Goal: Task Accomplishment & Management: Use online tool/utility

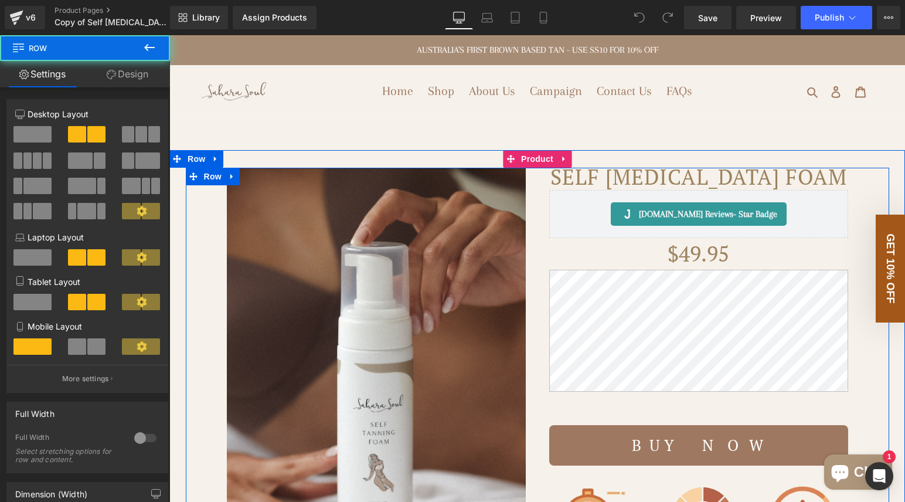
click at [537, 203] on div "Self [MEDICAL_DATA] Foam (P) Title [DOMAIN_NAME] Reviews - Star Badge [DOMAIN_N…" at bounding box center [698, 441] width 322 height 546
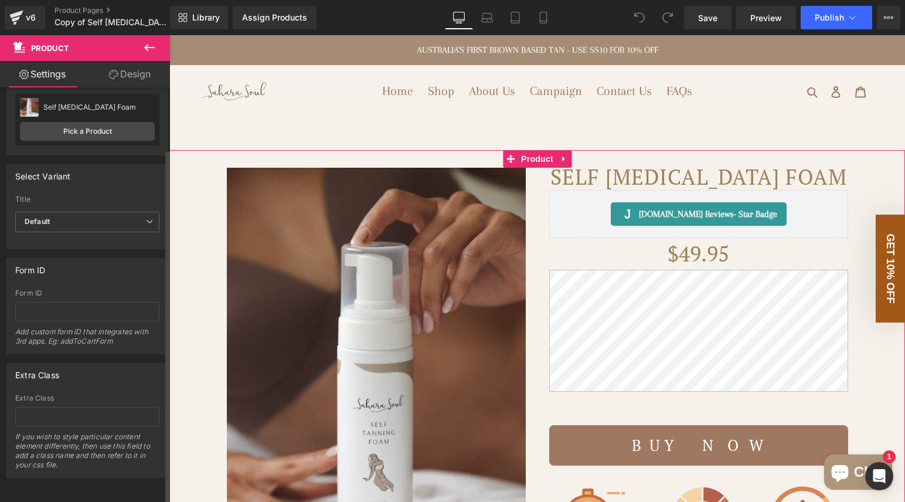
scroll to position [71, 0]
click at [135, 80] on link "Design" at bounding box center [129, 74] width 85 height 26
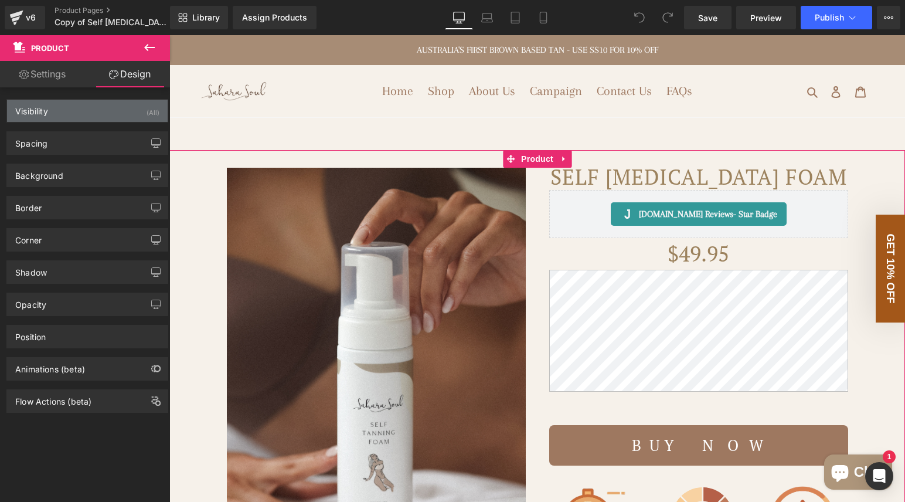
click at [102, 116] on div "Visibility (All)" at bounding box center [87, 111] width 161 height 22
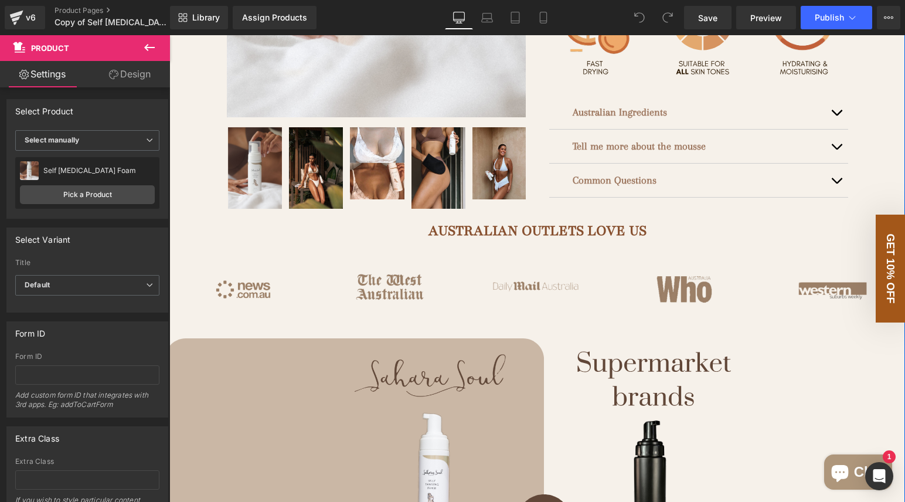
scroll to position [424, 0]
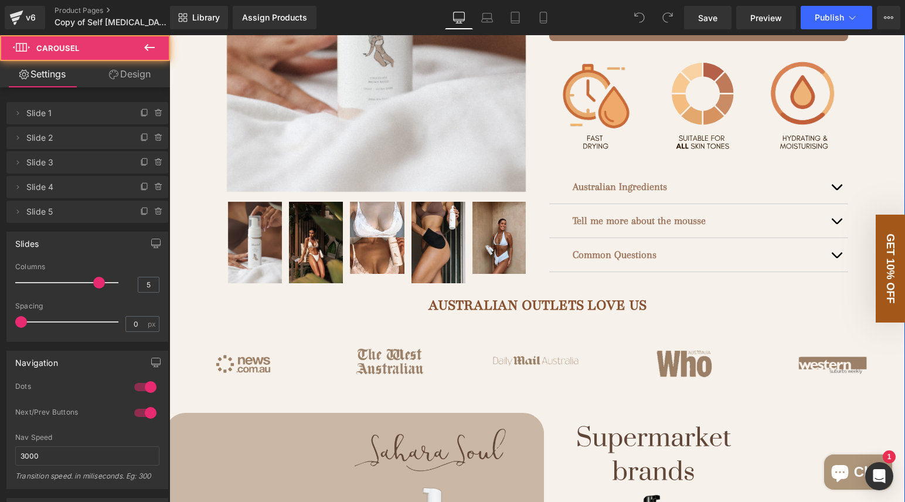
click at [186, 332] on div "Image Image Image Image Image ‹ › [GEOGRAPHIC_DATA]" at bounding box center [536, 364] width 735 height 98
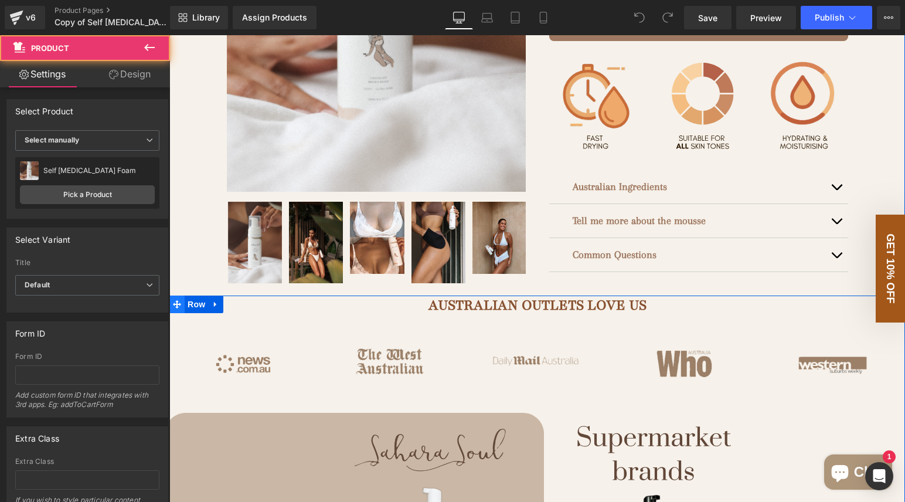
click at [186, 302] on link "Row" at bounding box center [188, 304] width 39 height 18
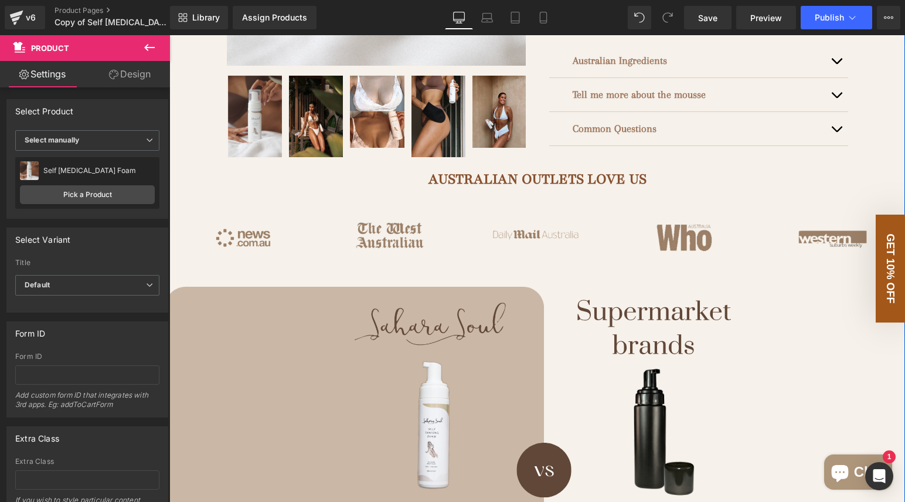
scroll to position [554, 0]
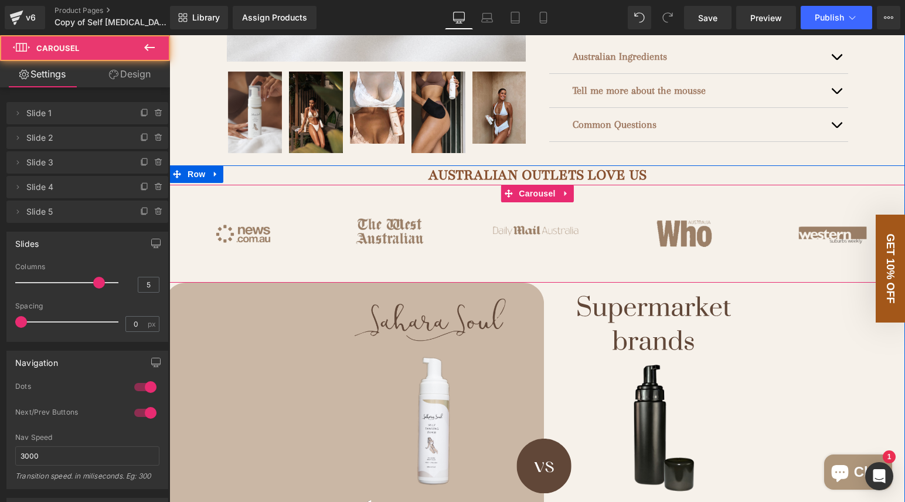
click at [214, 193] on div "Image Image Image Image Image ‹ › [GEOGRAPHIC_DATA]" at bounding box center [536, 234] width 735 height 98
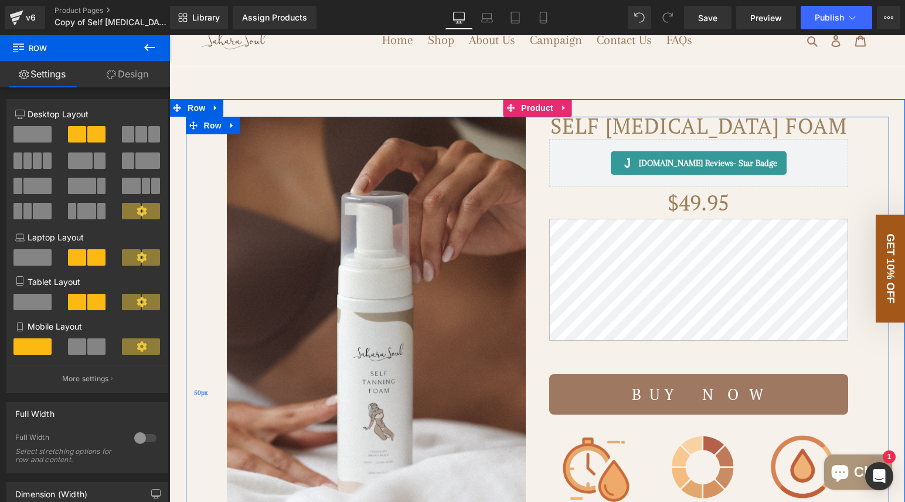
scroll to position [0, 0]
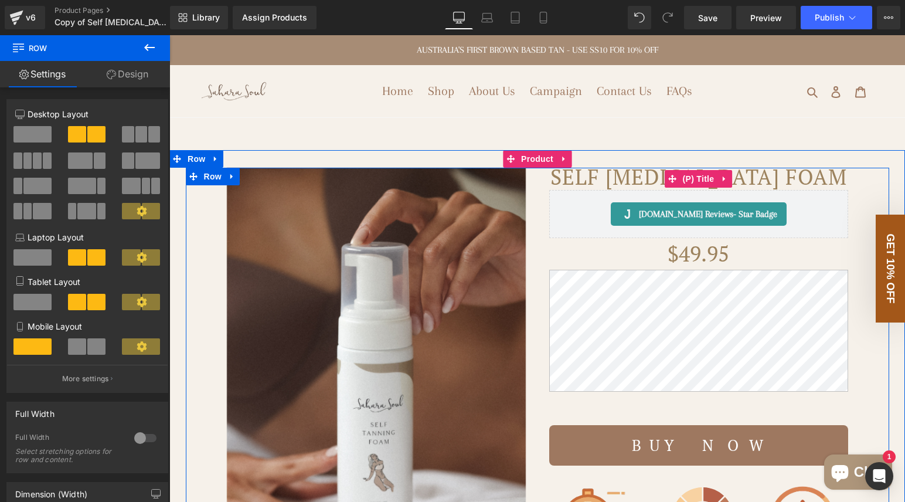
click at [551, 176] on h3 "Self [MEDICAL_DATA] Foam" at bounding box center [698, 179] width 299 height 22
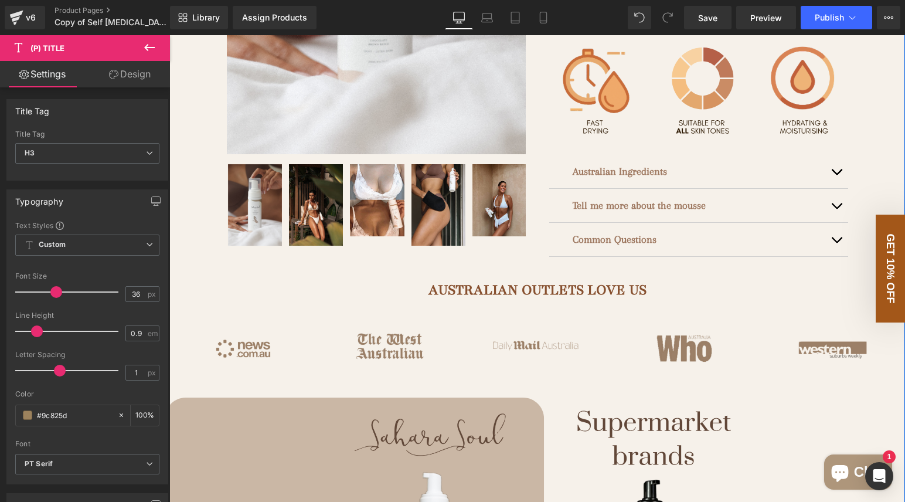
scroll to position [426, 0]
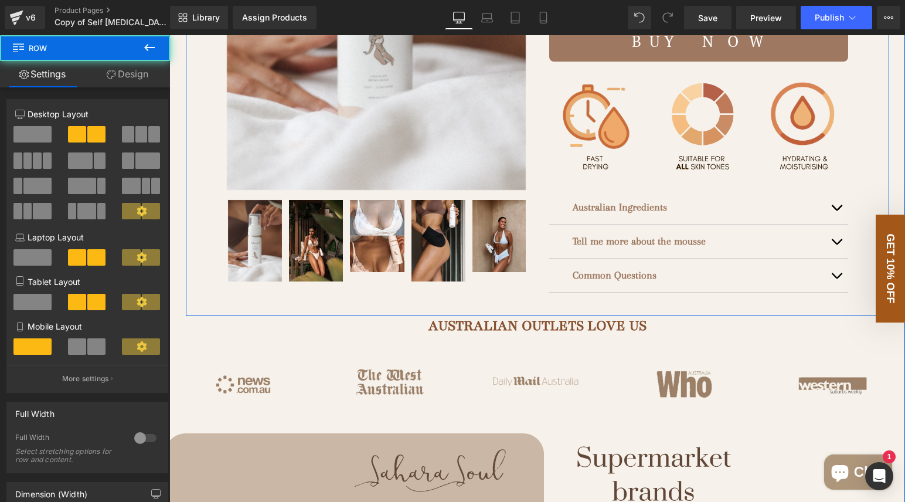
click at [534, 278] on div "(P) Image" at bounding box center [376, 12] width 322 height 541
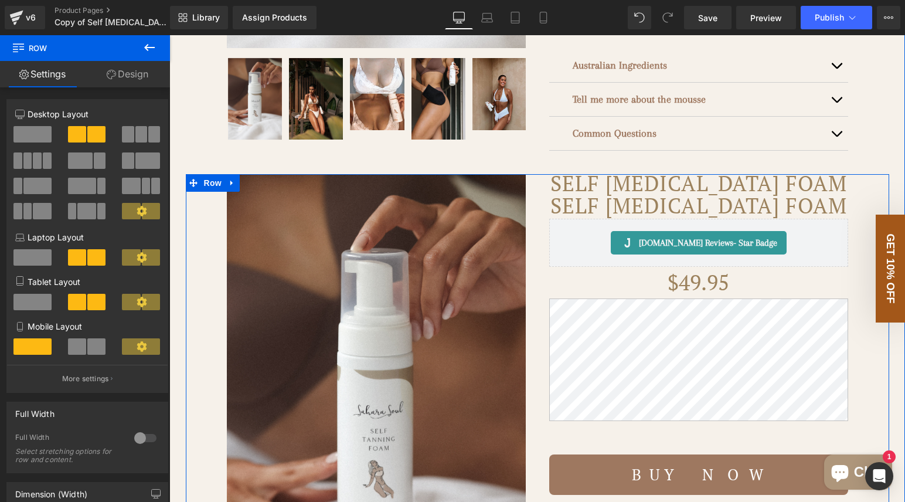
scroll to position [600, 0]
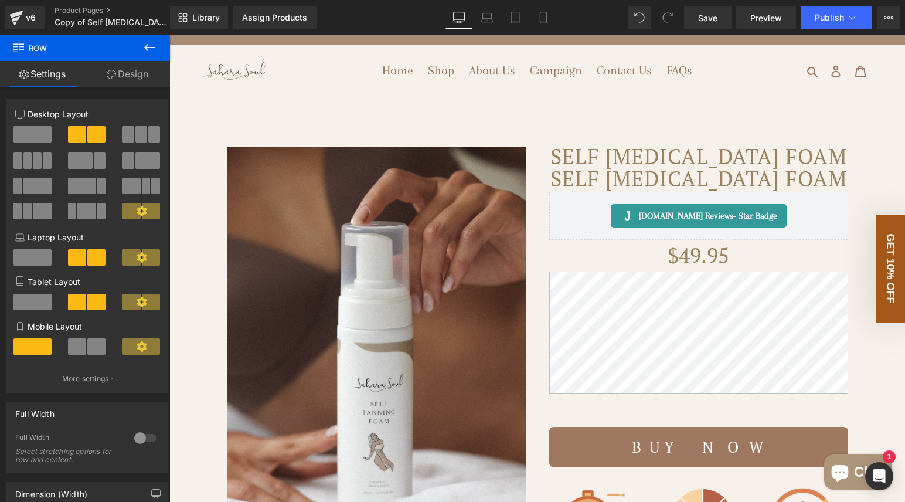
scroll to position [37, 0]
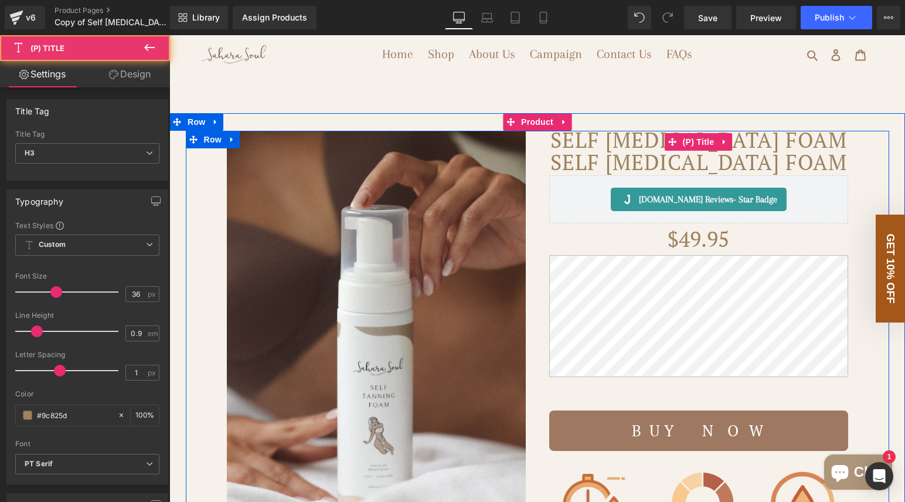
click at [555, 138] on h3 "Self [MEDICAL_DATA] Foam" at bounding box center [698, 142] width 299 height 22
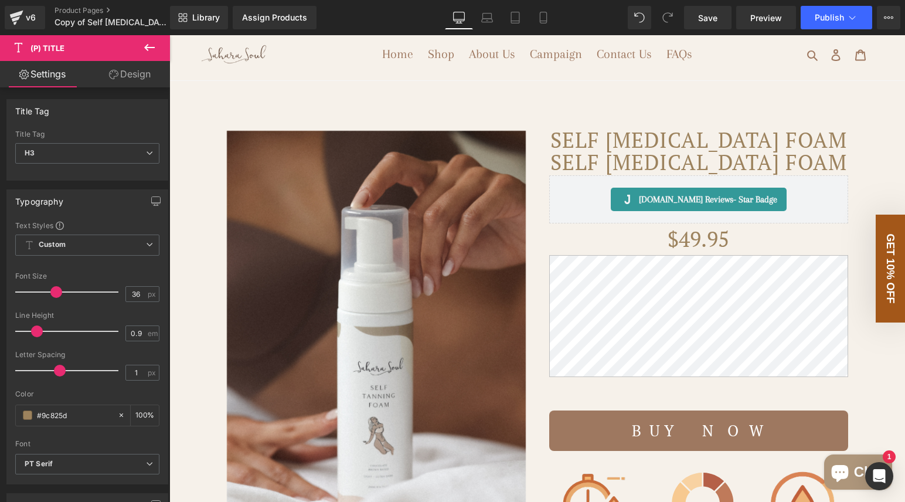
click at [117, 76] on link "Design" at bounding box center [129, 74] width 85 height 26
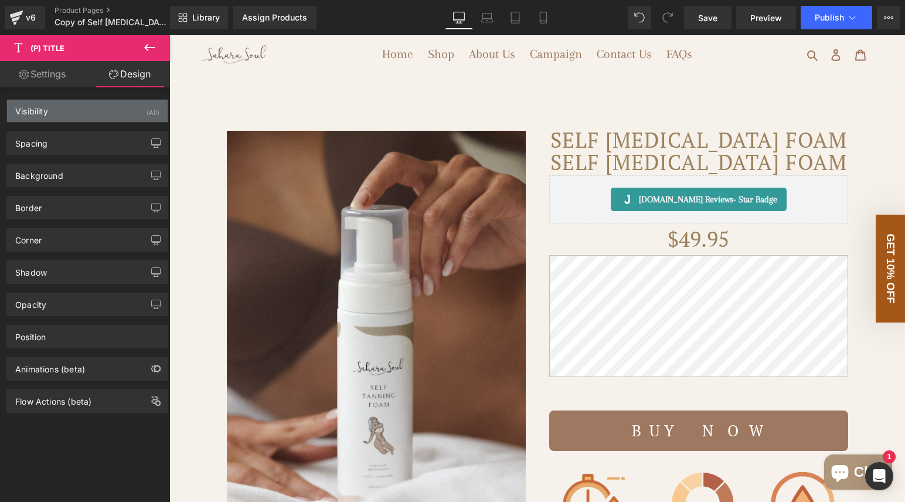
click at [79, 111] on div "Visibility (All)" at bounding box center [87, 111] width 161 height 22
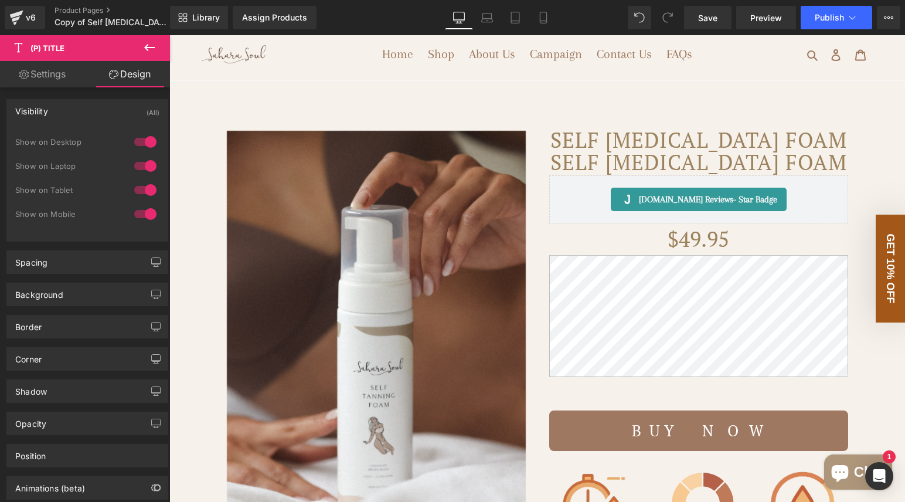
click at [139, 213] on div at bounding box center [145, 213] width 28 height 19
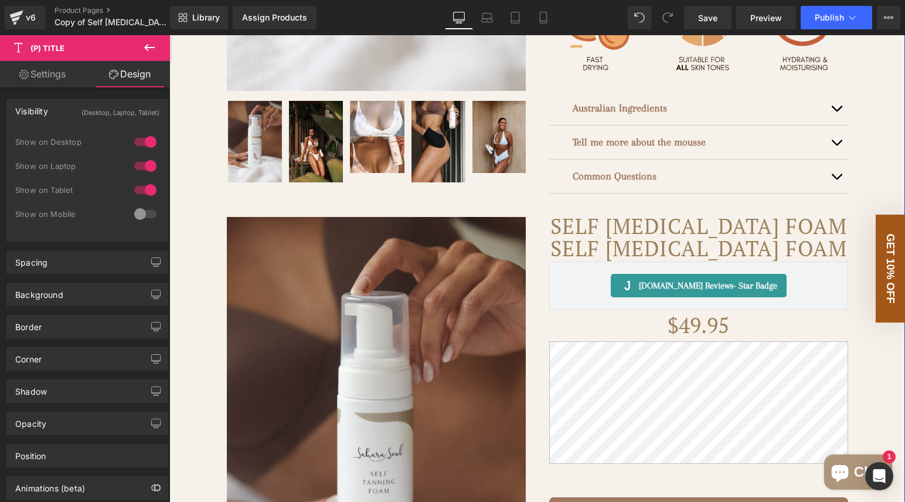
scroll to position [529, 0]
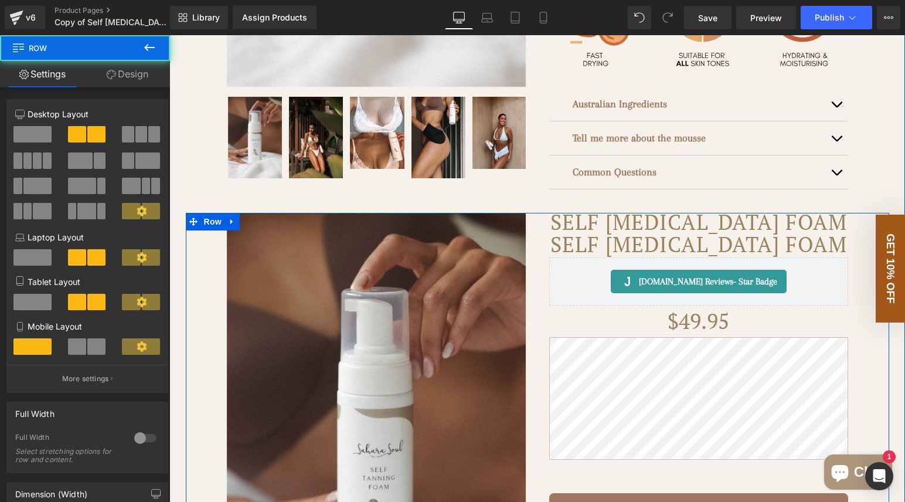
click at [545, 224] on div "Self [MEDICAL_DATA] Foam (P) Title Self [MEDICAL_DATA] Foam (P) Title [DOMAIN_N…" at bounding box center [698, 497] width 322 height 568
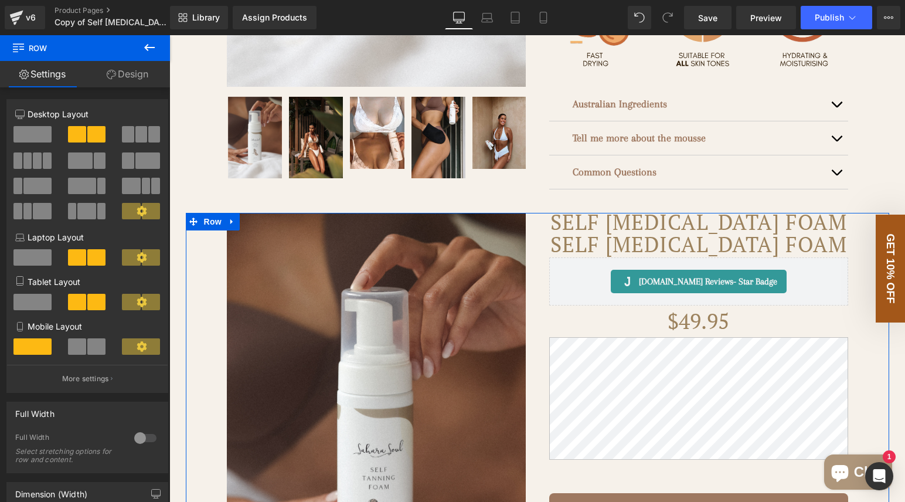
click at [135, 68] on link "Design" at bounding box center [127, 74] width 85 height 26
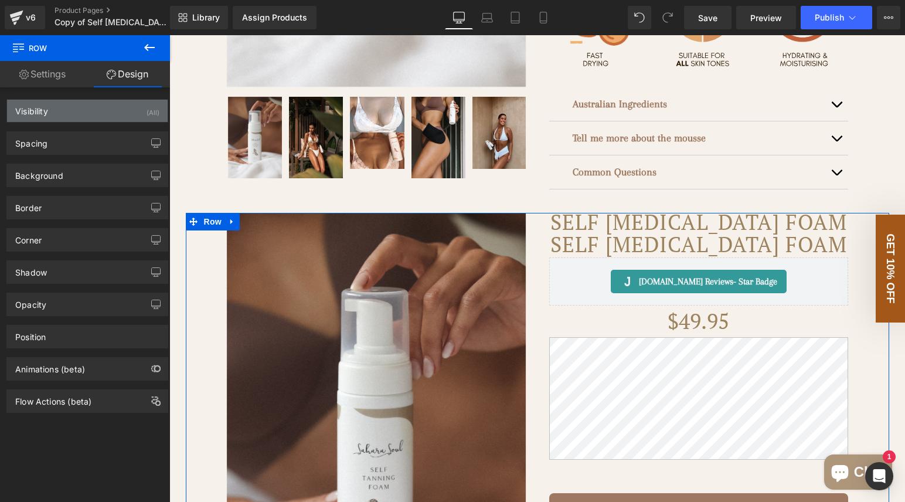
click at [97, 114] on div "Visibility (All)" at bounding box center [87, 111] width 161 height 22
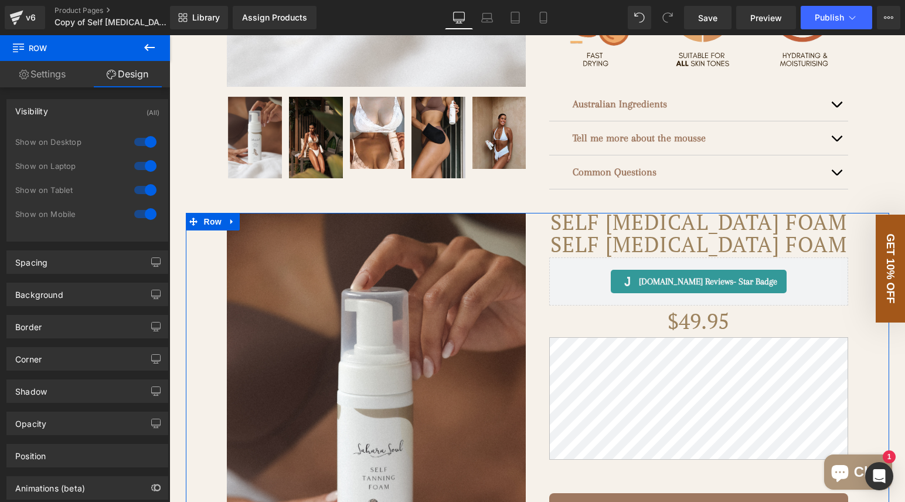
click at [140, 189] on div at bounding box center [145, 189] width 28 height 19
click at [141, 165] on div at bounding box center [145, 165] width 28 height 19
click at [144, 135] on div at bounding box center [145, 141] width 28 height 19
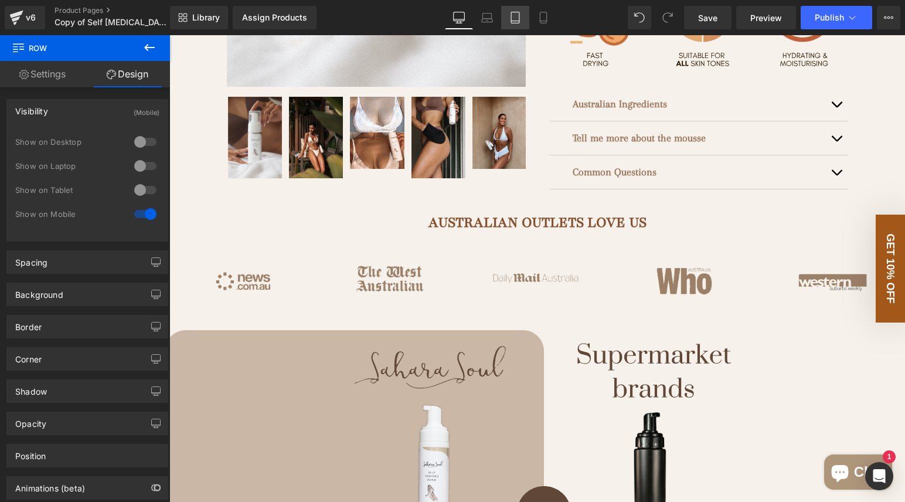
click at [521, 19] on link "Tablet" at bounding box center [515, 17] width 28 height 23
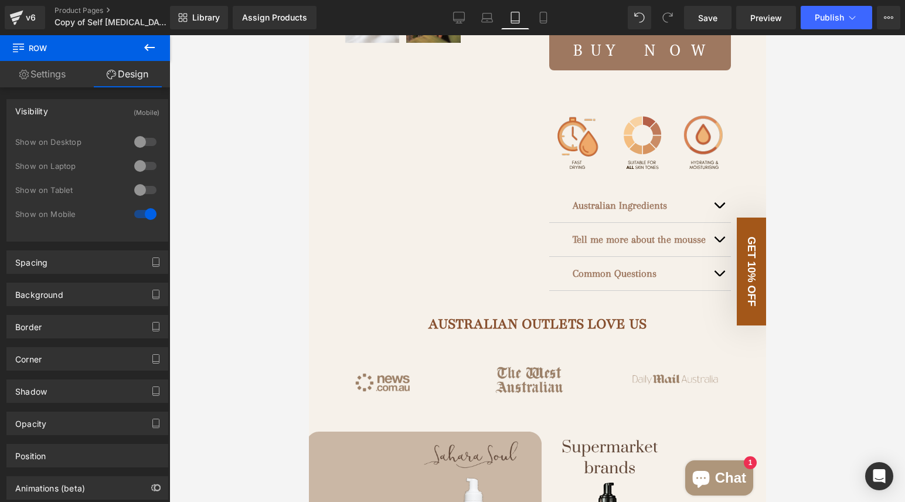
scroll to position [0, 0]
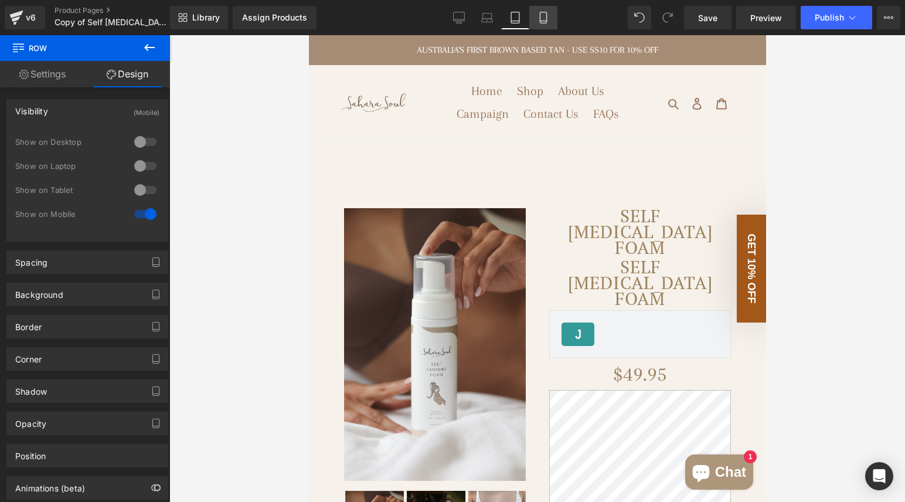
click at [540, 19] on icon at bounding box center [543, 18] width 12 height 12
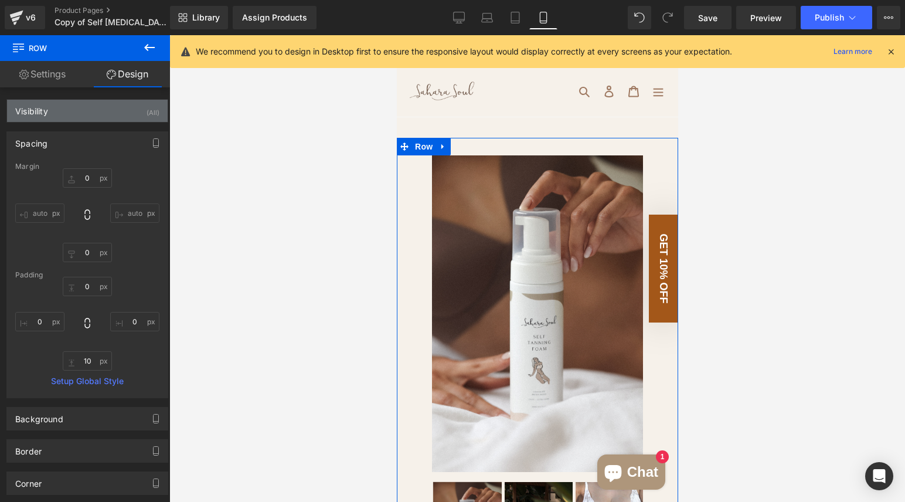
click at [88, 108] on div "Visibility (All)" at bounding box center [87, 111] width 161 height 22
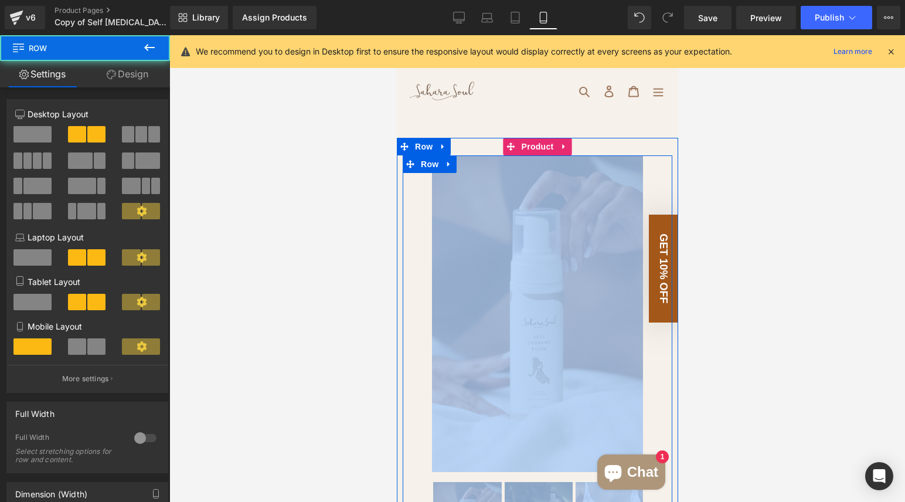
click at [420, 200] on div "(P) Image" at bounding box center [537, 370] width 234 height 431
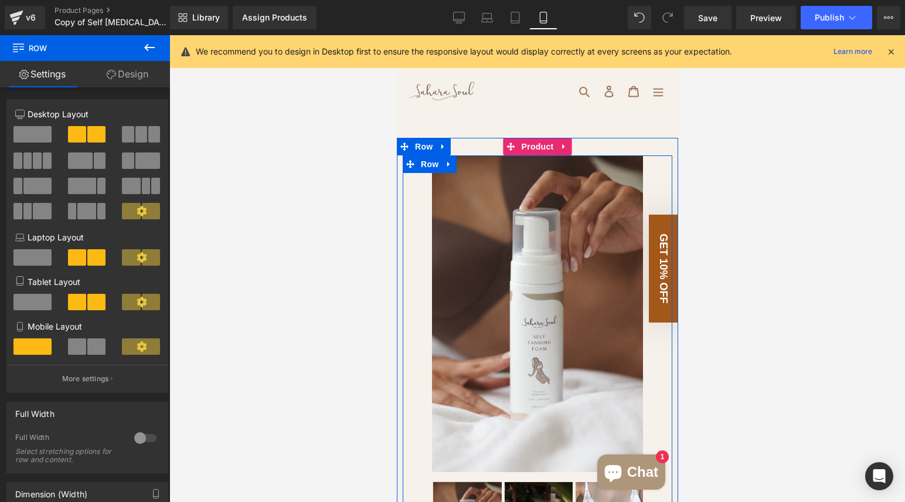
click at [420, 199] on div "(P) Image" at bounding box center [537, 370] width 234 height 431
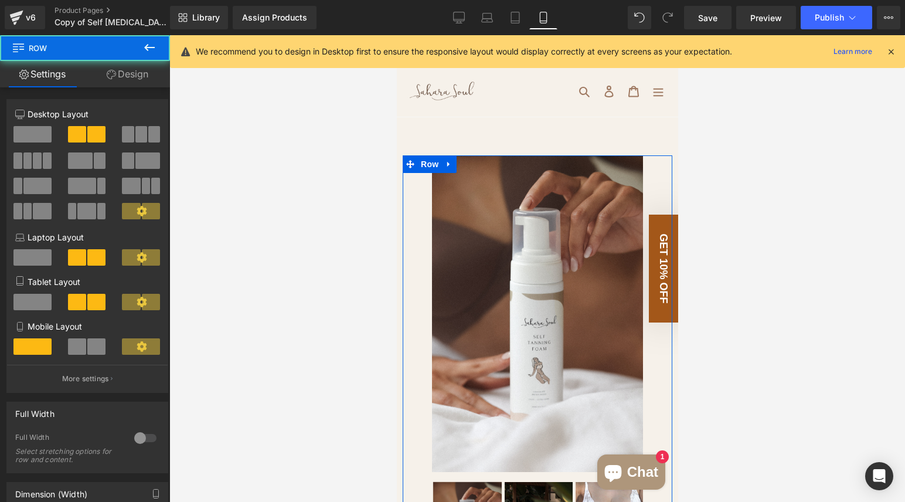
click at [122, 68] on link "Design" at bounding box center [127, 74] width 85 height 26
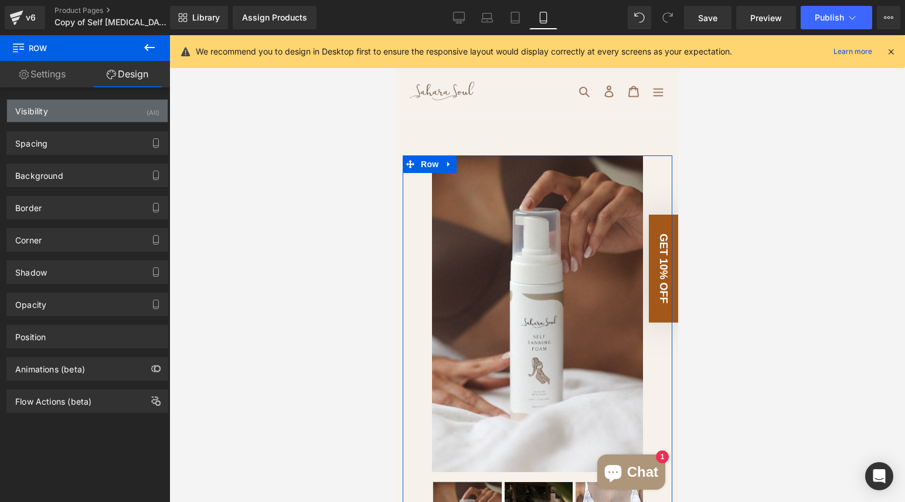
click at [100, 114] on div "Visibility (All)" at bounding box center [87, 111] width 161 height 22
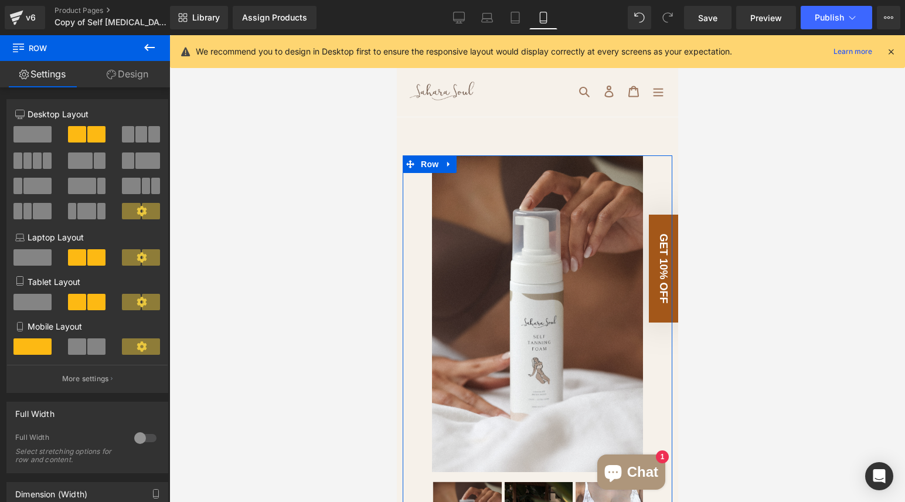
click at [145, 76] on link "Design" at bounding box center [127, 74] width 85 height 26
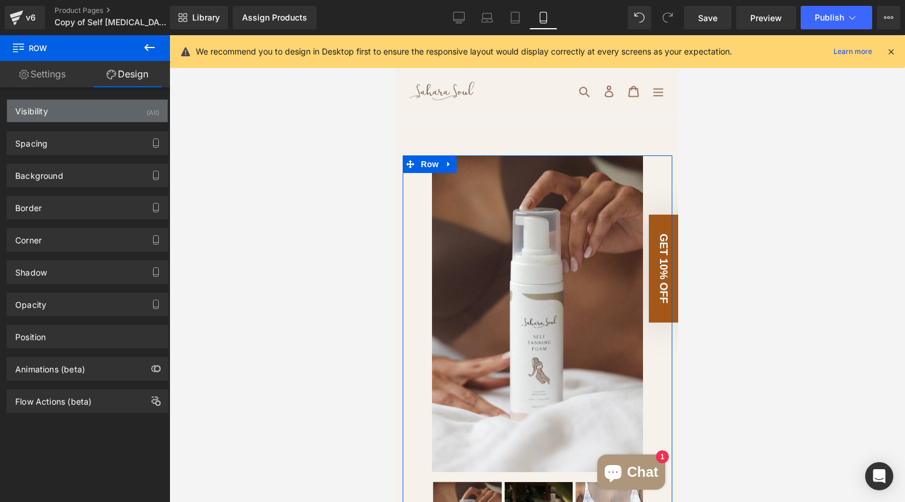
click at [127, 109] on div "Visibility (All)" at bounding box center [87, 111] width 161 height 22
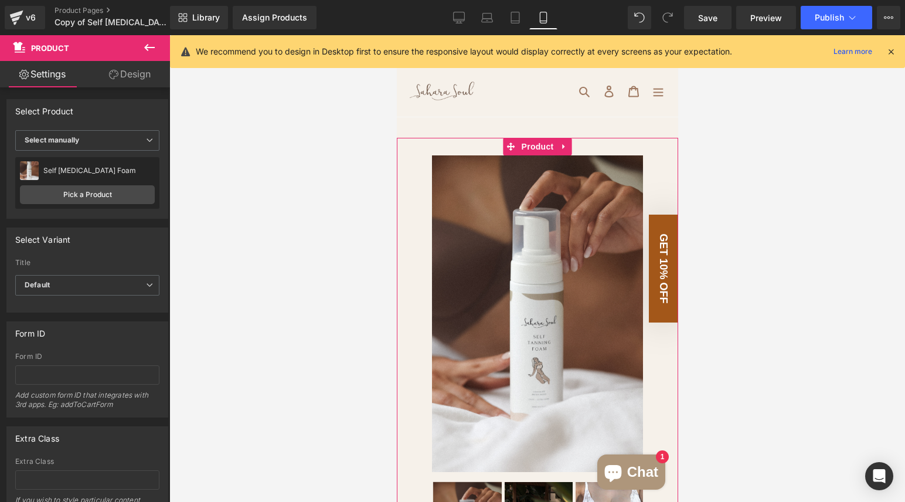
click at [142, 82] on link "Design" at bounding box center [129, 74] width 85 height 26
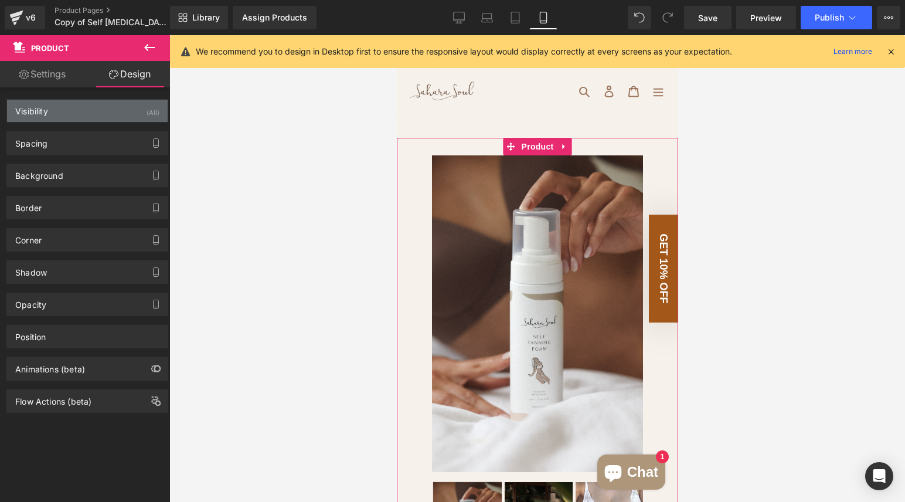
click at [120, 102] on div "Visibility (All)" at bounding box center [87, 111] width 161 height 22
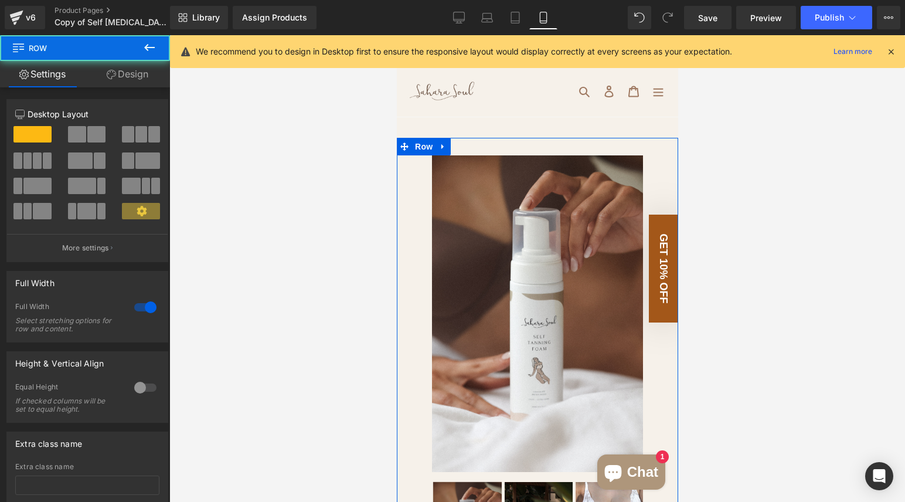
click at [461, 138] on div at bounding box center [536, 138] width 281 height 1
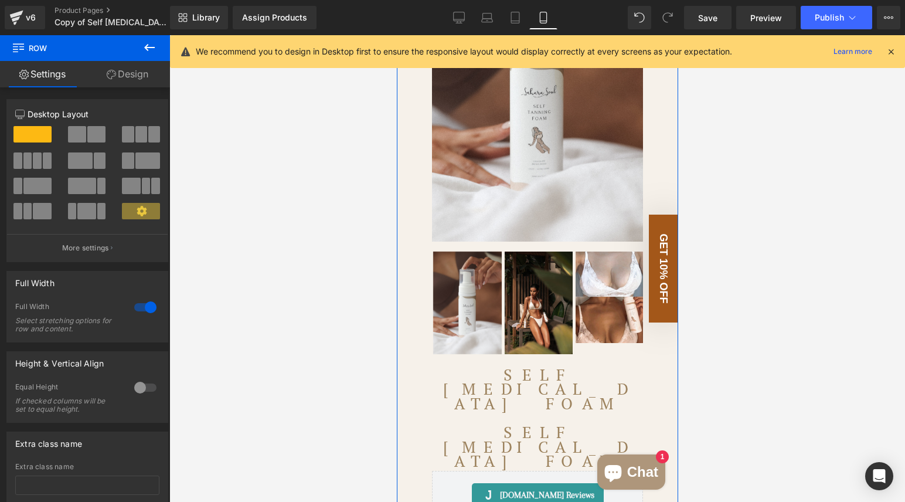
scroll to position [931, 0]
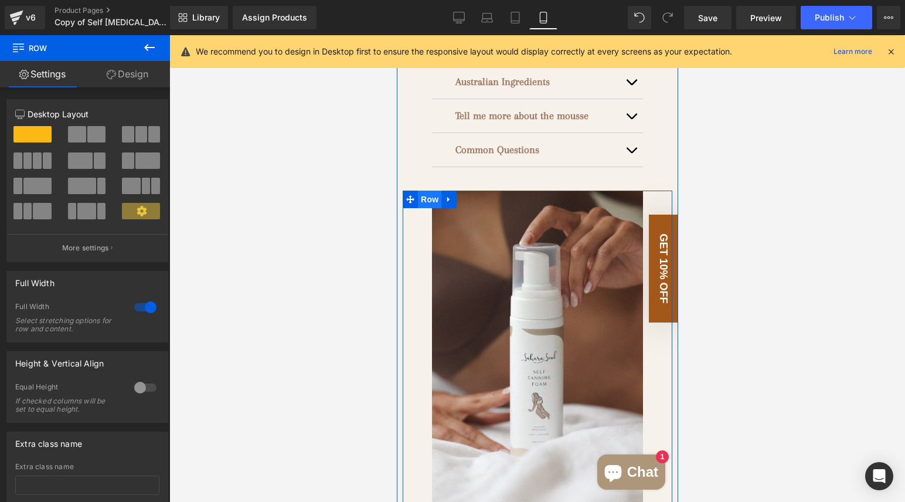
click at [417, 190] on span "Row" at bounding box center [428, 199] width 23 height 18
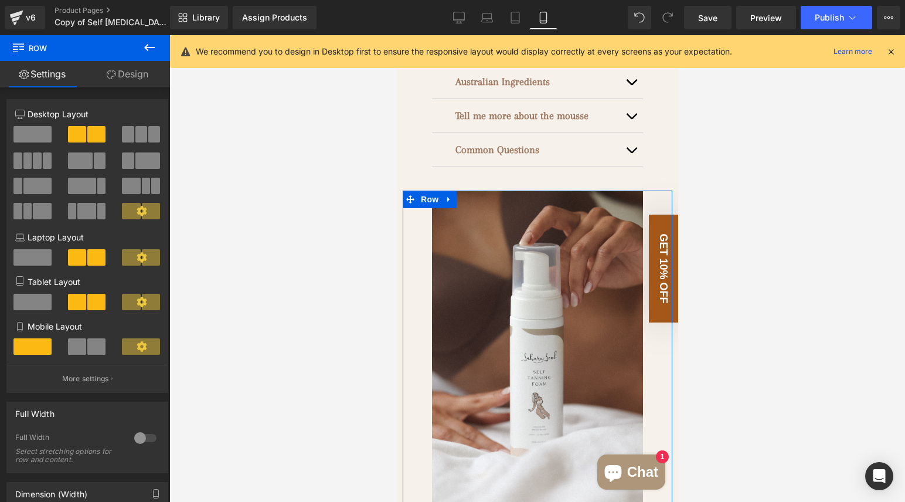
click at [108, 76] on icon at bounding box center [111, 74] width 9 height 9
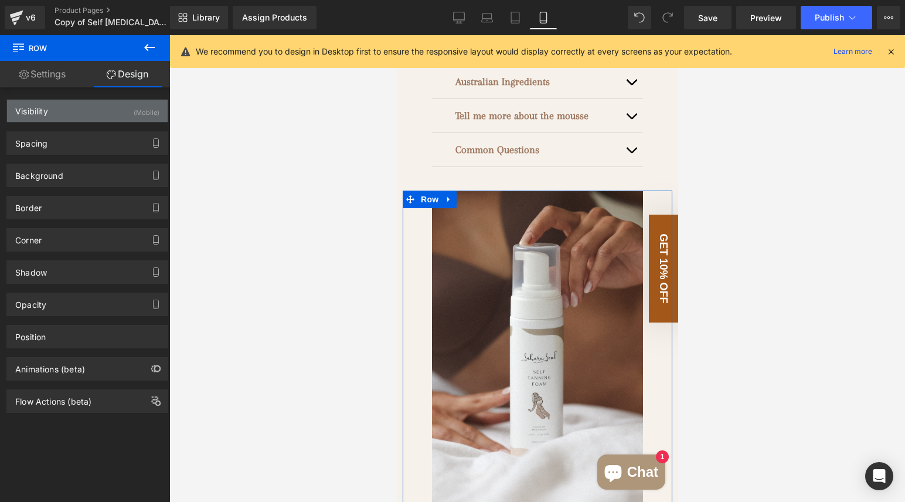
click at [92, 113] on div "Visibility (Mobile)" at bounding box center [87, 111] width 161 height 22
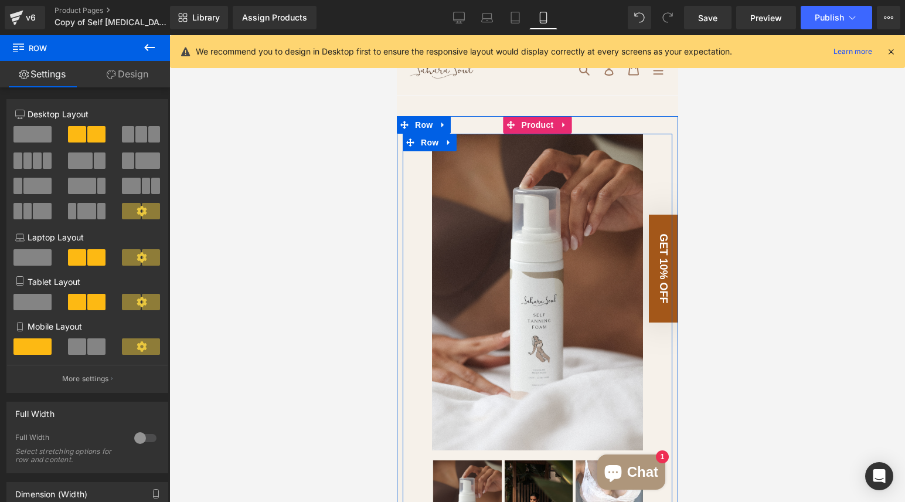
scroll to position [0, 0]
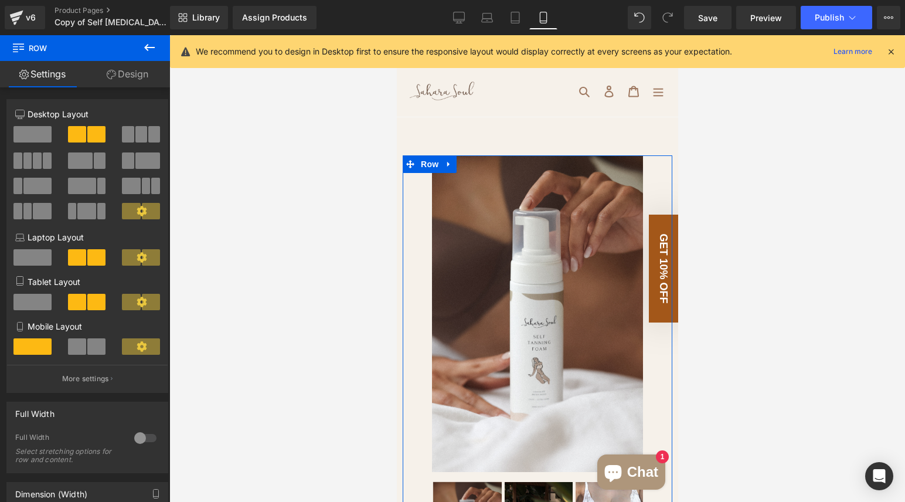
click at [131, 74] on link "Design" at bounding box center [127, 74] width 85 height 26
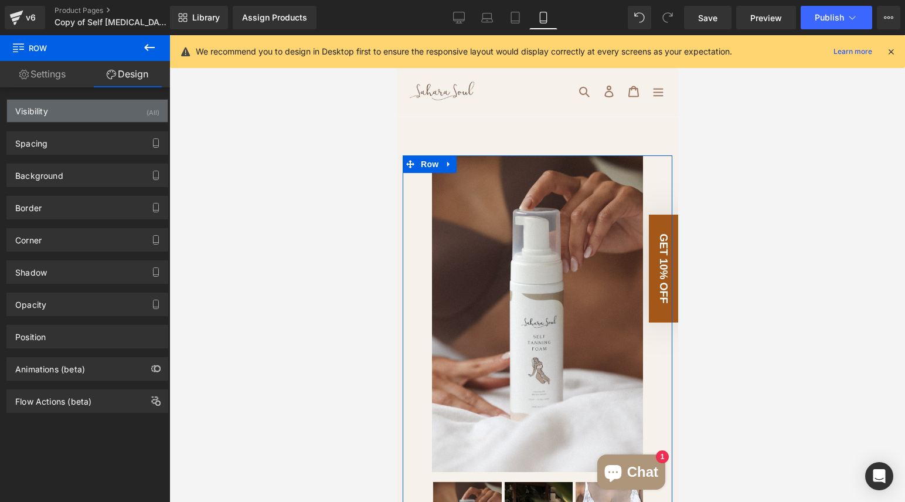
click at [98, 112] on div "Visibility (All)" at bounding box center [87, 111] width 161 height 22
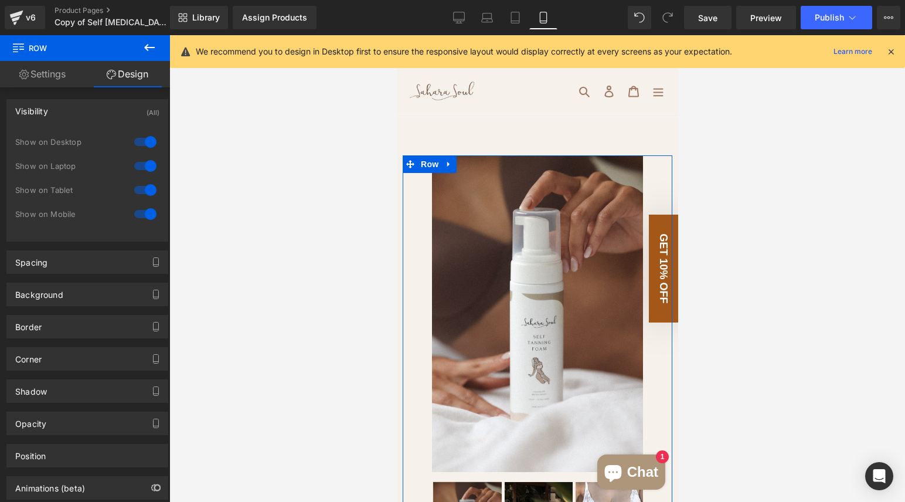
click at [147, 213] on div at bounding box center [145, 213] width 28 height 19
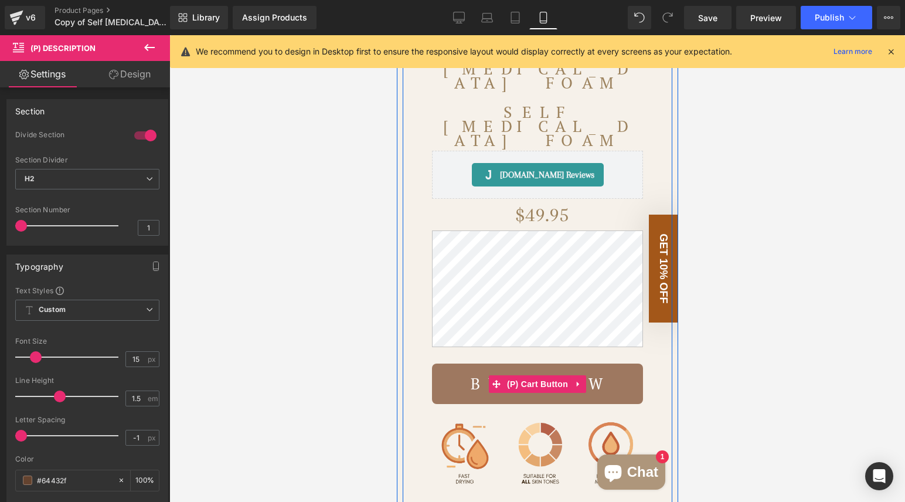
scroll to position [701, 0]
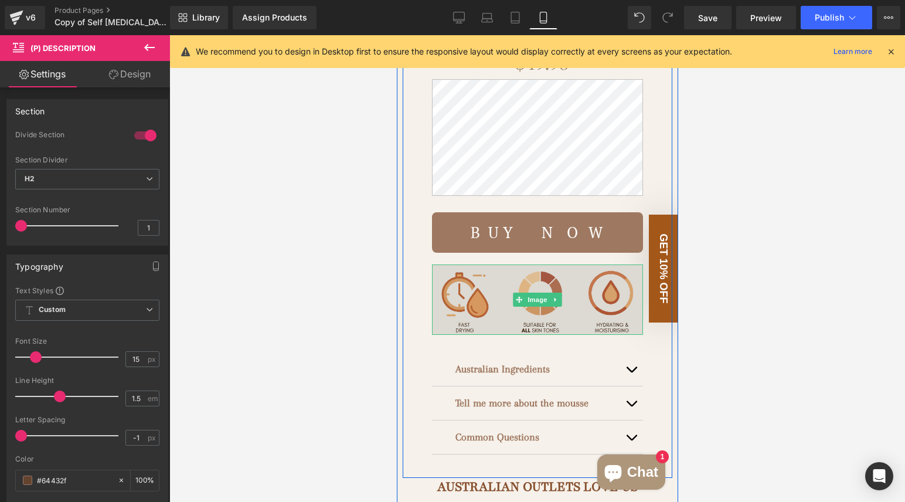
click at [555, 264] on img at bounding box center [536, 299] width 211 height 70
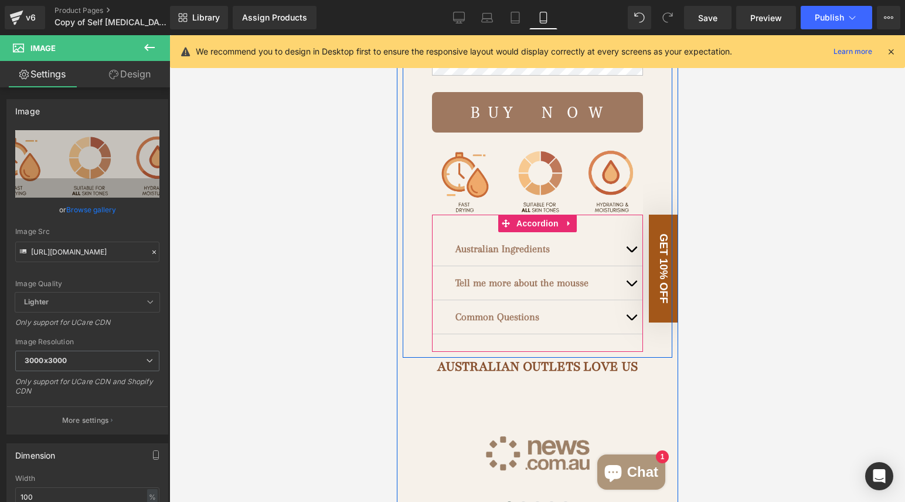
scroll to position [838, 0]
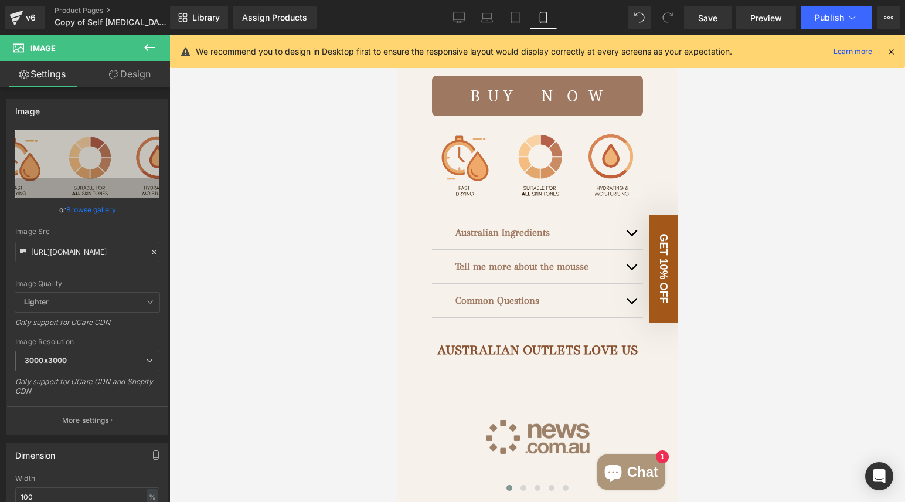
click at [584, 292] on p "Common Questions" at bounding box center [537, 300] width 164 height 16
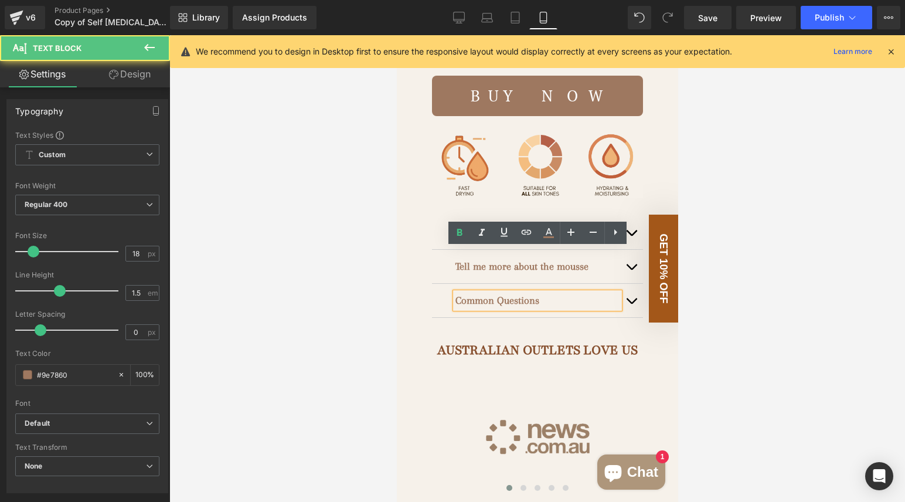
click at [630, 304] on span "button" at bounding box center [630, 304] width 0 height 0
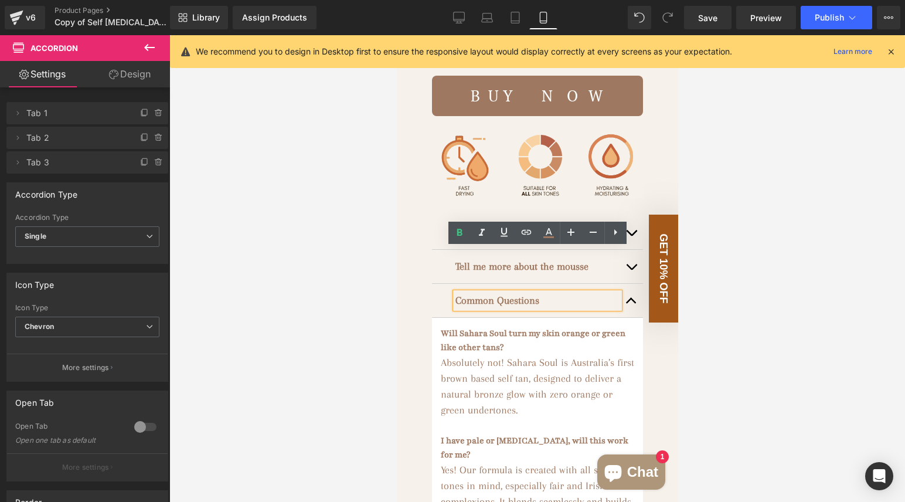
click at [565, 292] on p "Common Questions" at bounding box center [537, 300] width 164 height 16
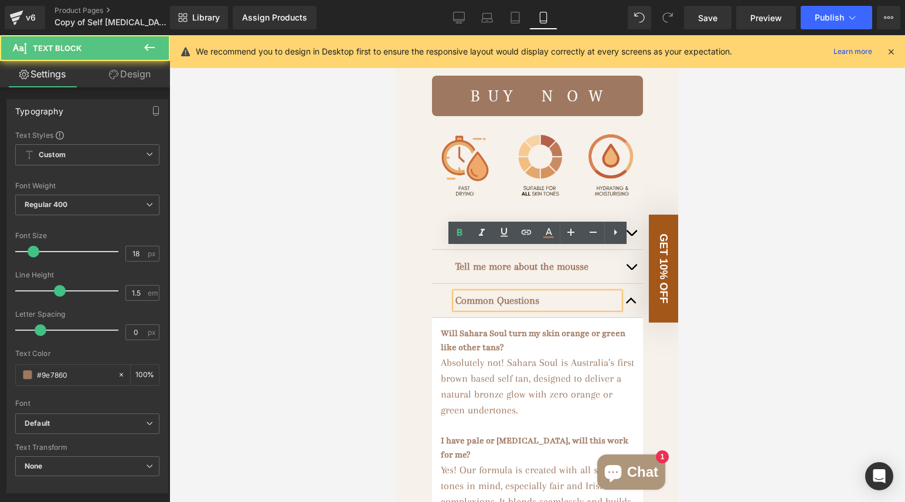
click at [565, 292] on p "Common Questions" at bounding box center [537, 300] width 164 height 16
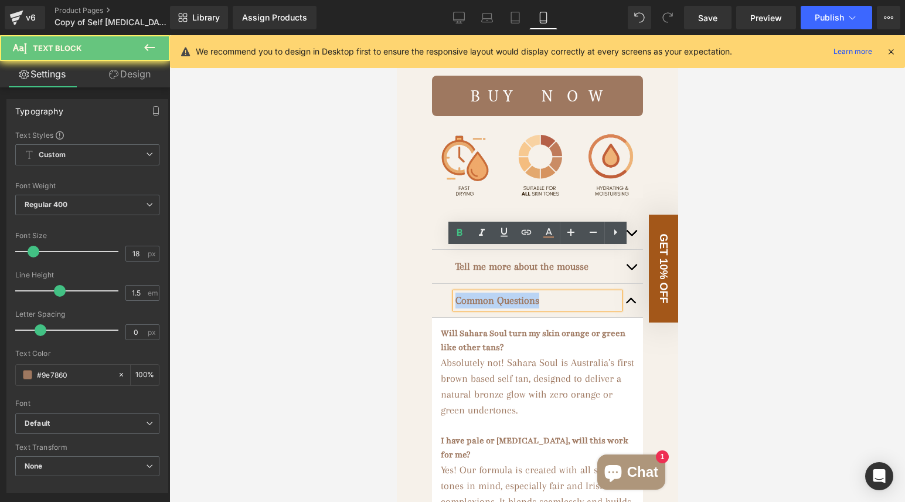
click at [565, 292] on p "Common Questions" at bounding box center [537, 300] width 164 height 16
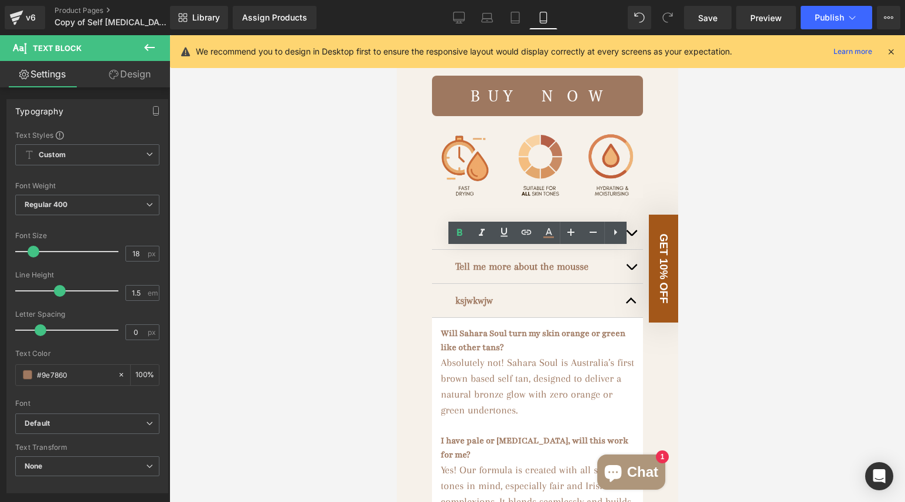
click at [754, 247] on div at bounding box center [536, 268] width 735 height 466
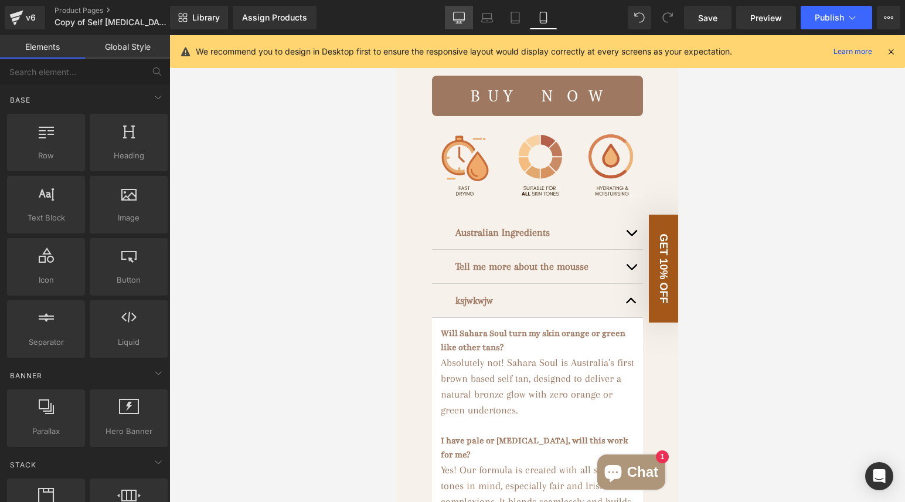
click at [456, 18] on icon at bounding box center [459, 18] width 12 height 12
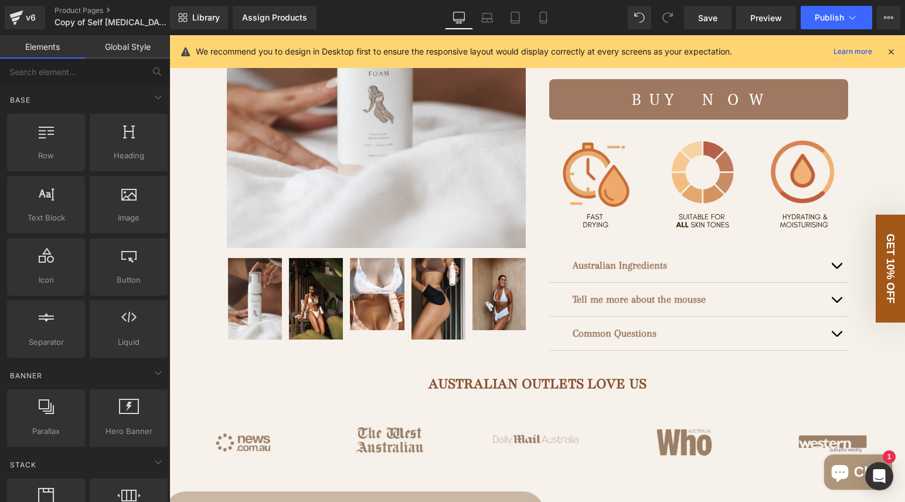
scroll to position [372, 0]
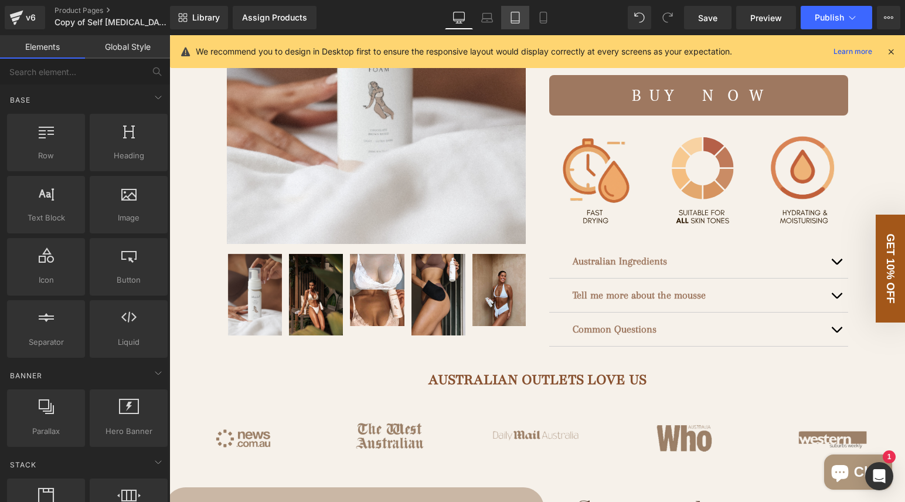
click at [517, 23] on icon at bounding box center [515, 17] width 8 height 11
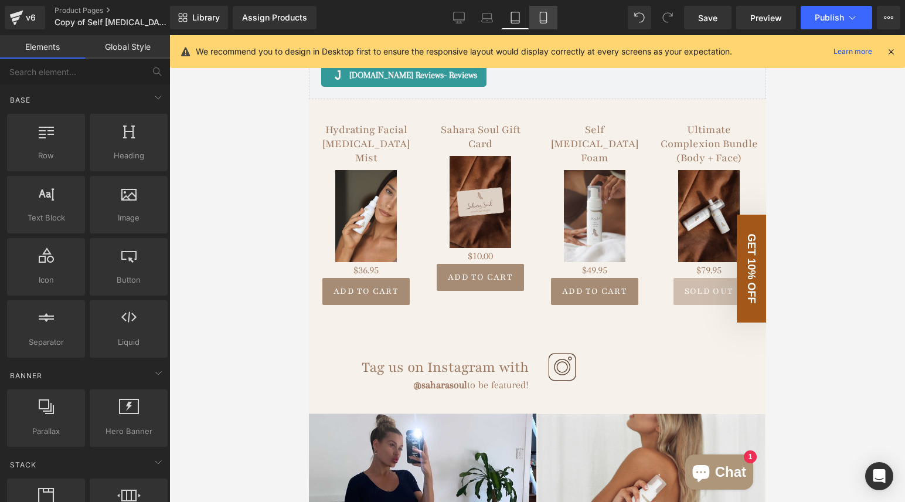
click at [544, 22] on icon at bounding box center [543, 18] width 12 height 12
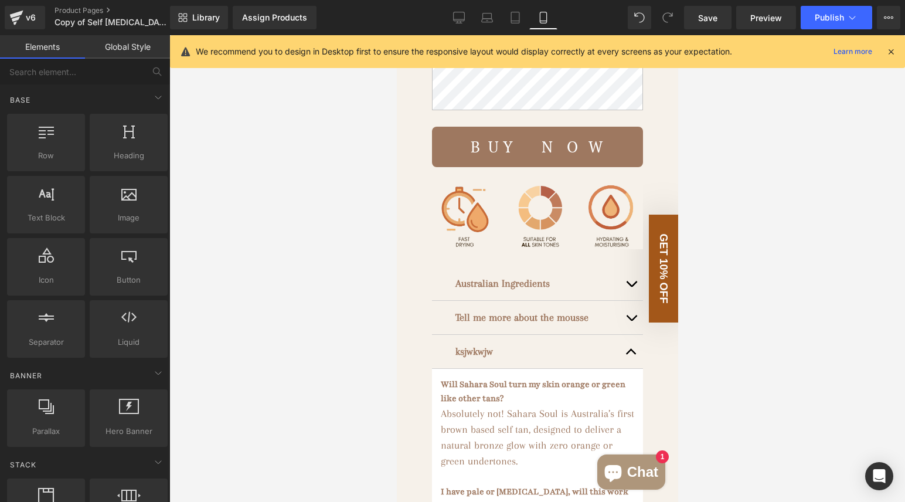
scroll to position [746, 0]
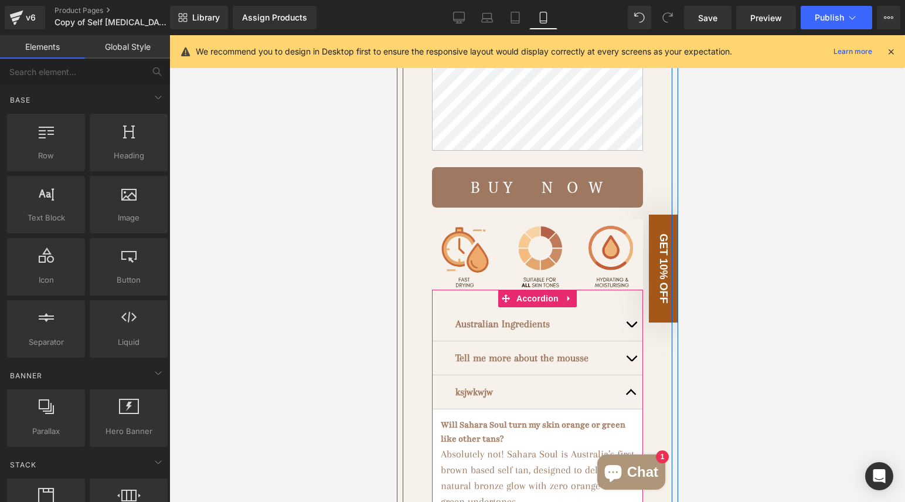
click at [518, 375] on div "ksjwkwjw Text Block" at bounding box center [536, 392] width 211 height 34
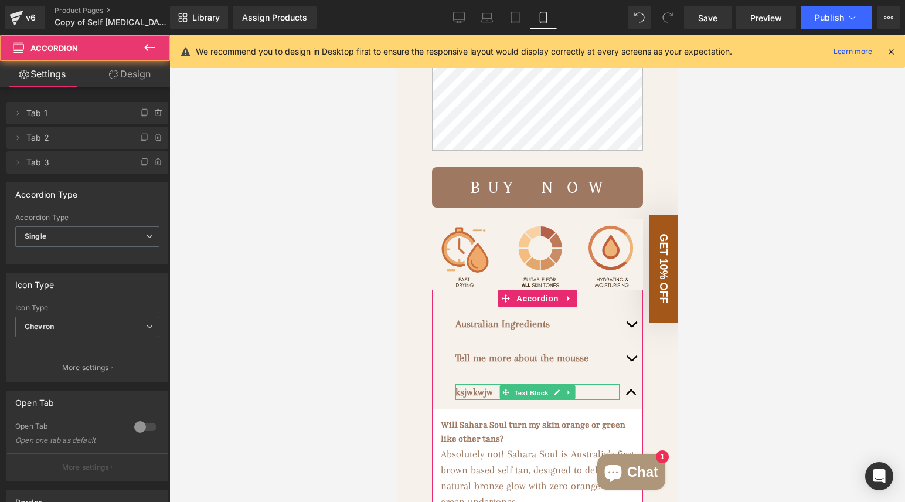
click at [516, 385] on span "Text Block" at bounding box center [530, 392] width 39 height 14
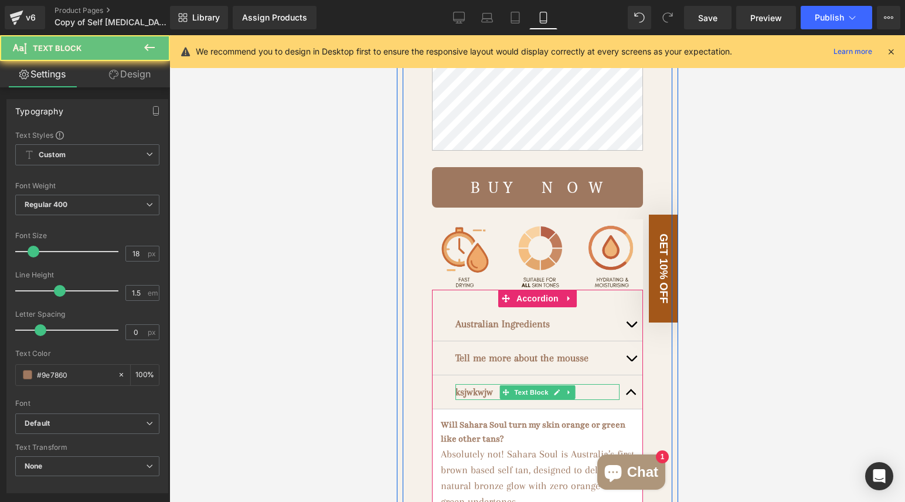
click at [491, 384] on div "ksjwkwjw Text Block" at bounding box center [537, 392] width 164 height 16
click at [491, 386] on strong "ksjwkwjw" at bounding box center [473, 392] width 37 height 12
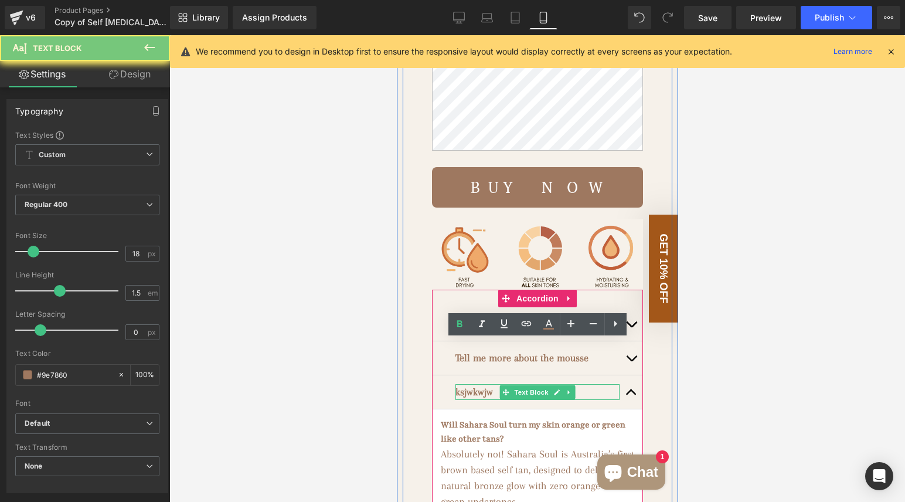
click at [491, 386] on strong "ksjwkwjw" at bounding box center [473, 392] width 37 height 12
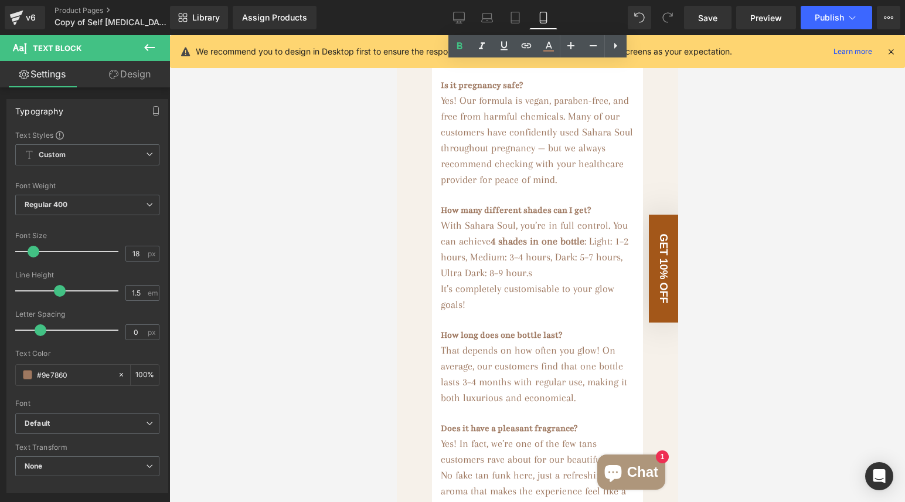
click at [776, 158] on div at bounding box center [536, 268] width 735 height 466
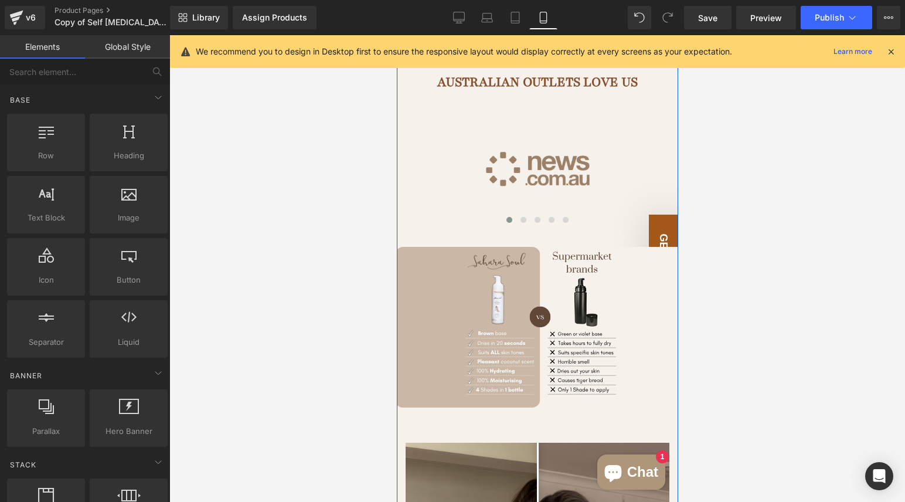
scroll to position [2678, 0]
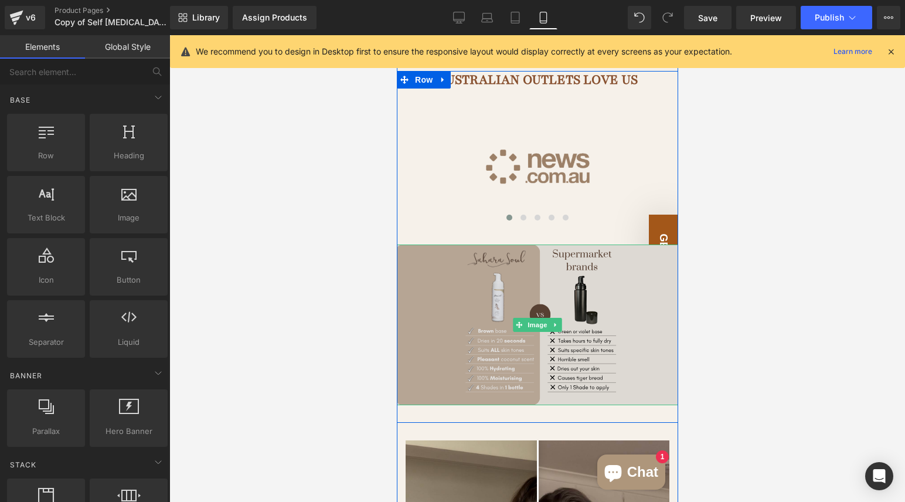
click at [604, 244] on img at bounding box center [536, 324] width 281 height 161
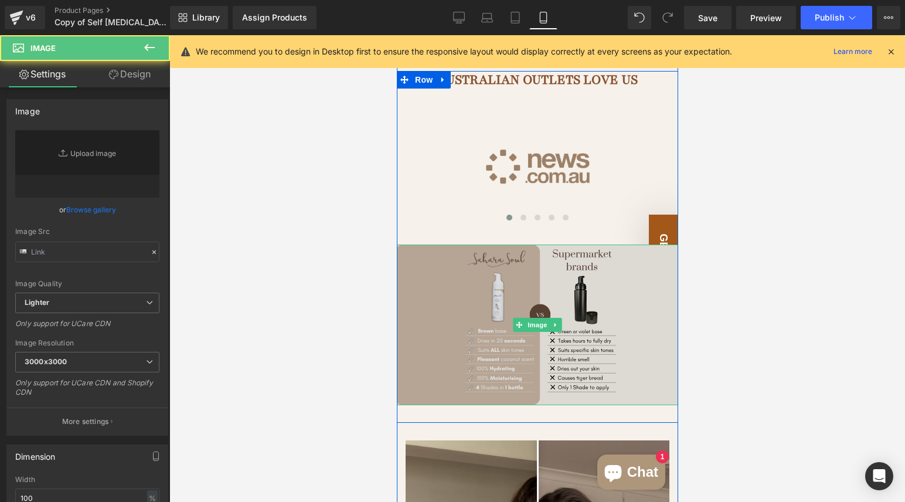
type input "[URL][DOMAIN_NAME]"
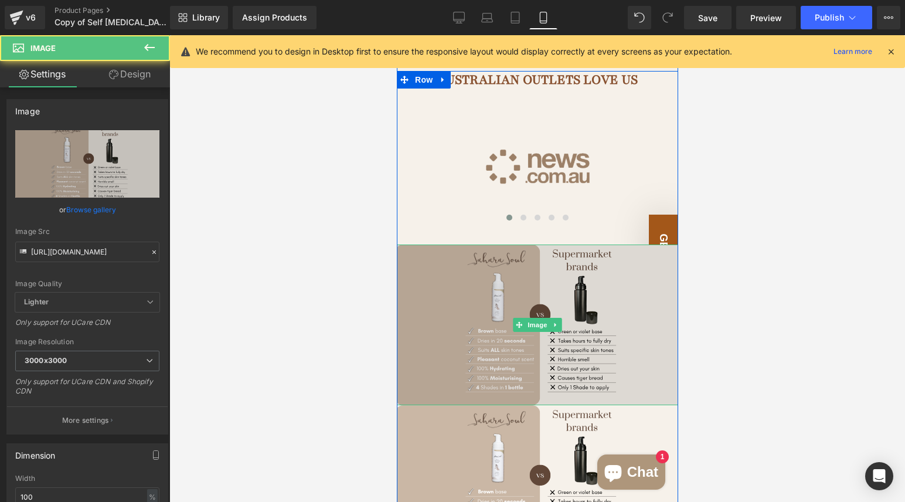
click at [531, 244] on img at bounding box center [536, 324] width 281 height 161
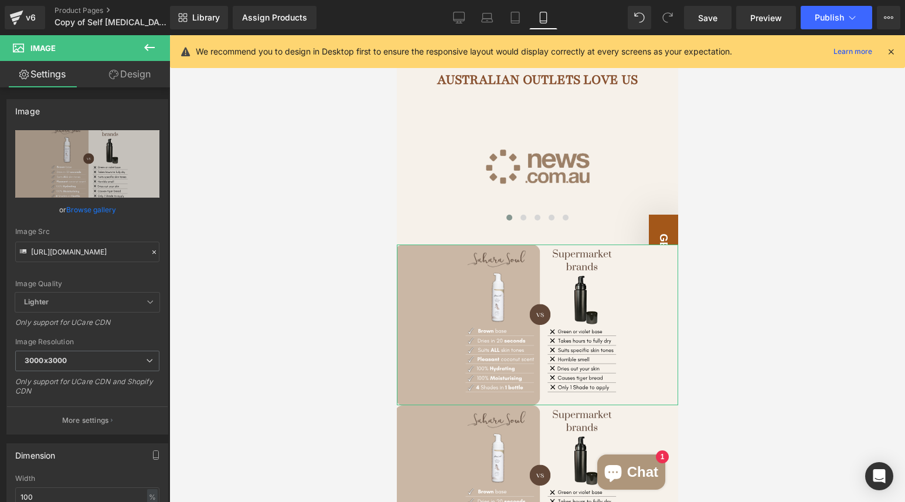
click at [128, 80] on link "Design" at bounding box center [129, 74] width 85 height 26
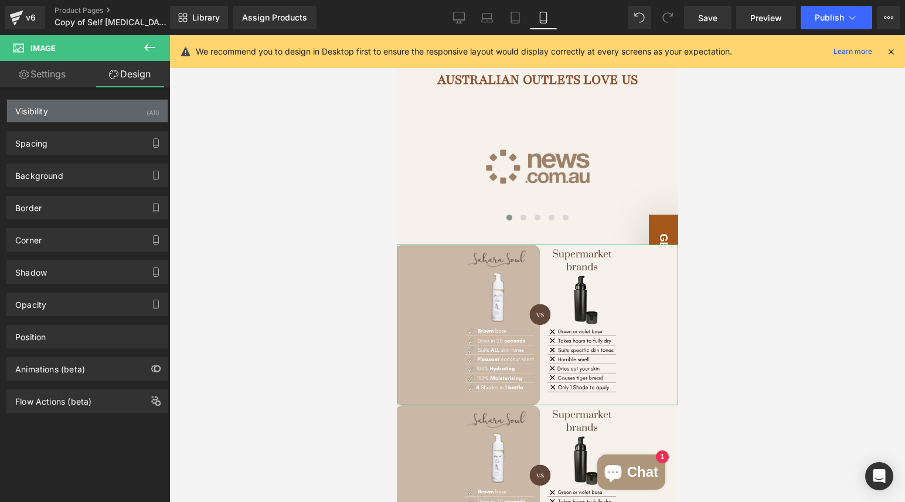
click at [101, 113] on div "Visibility (All)" at bounding box center [87, 111] width 161 height 22
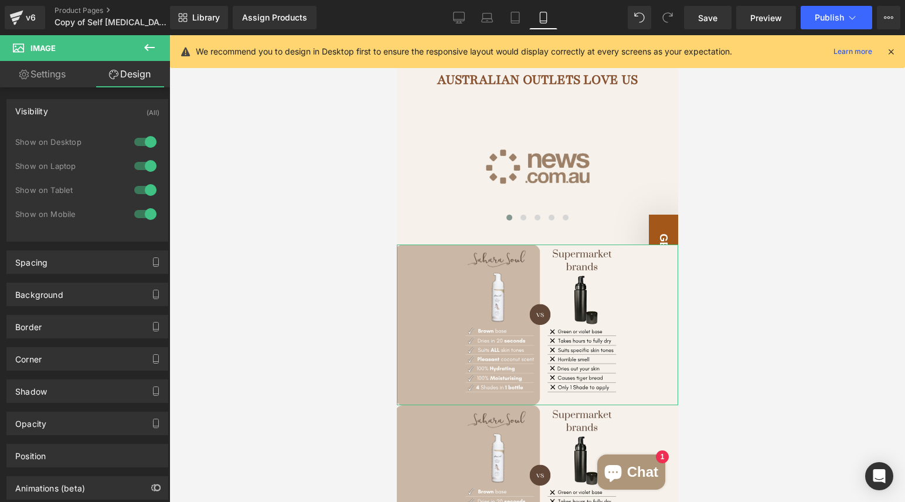
click at [144, 216] on div at bounding box center [145, 213] width 28 height 19
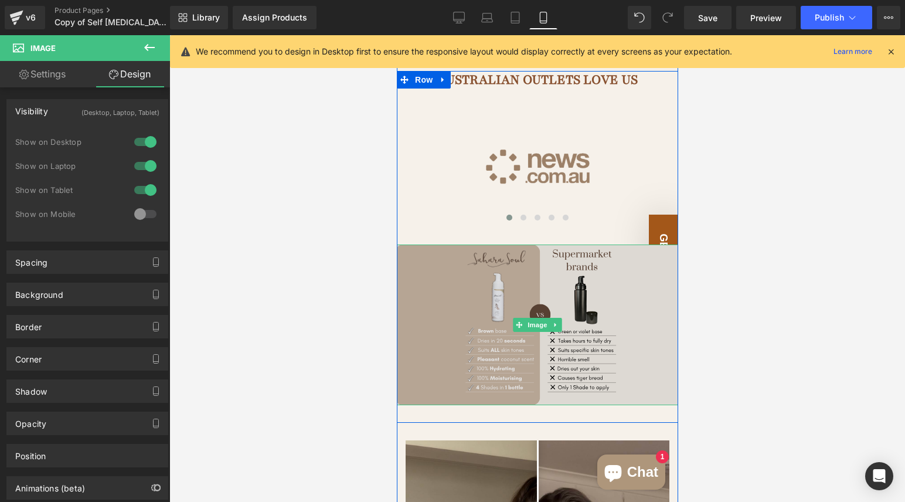
click at [466, 244] on img at bounding box center [536, 324] width 281 height 161
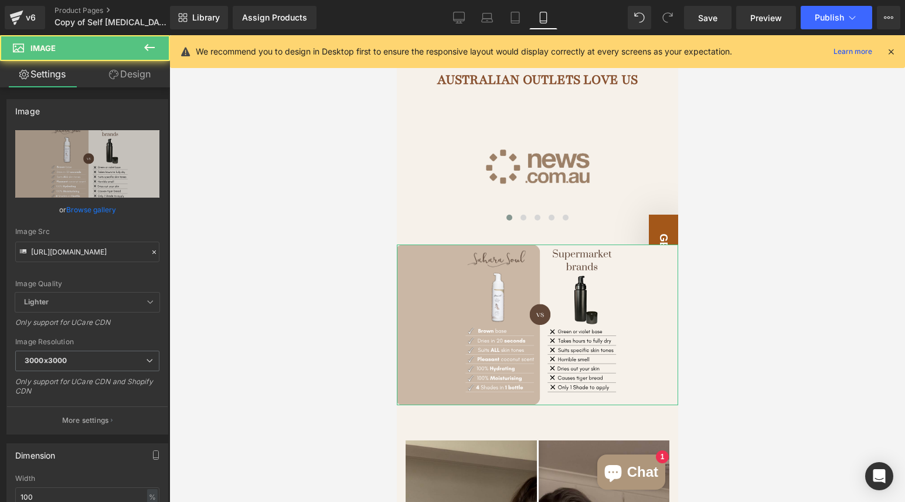
click at [137, 73] on link "Design" at bounding box center [129, 74] width 85 height 26
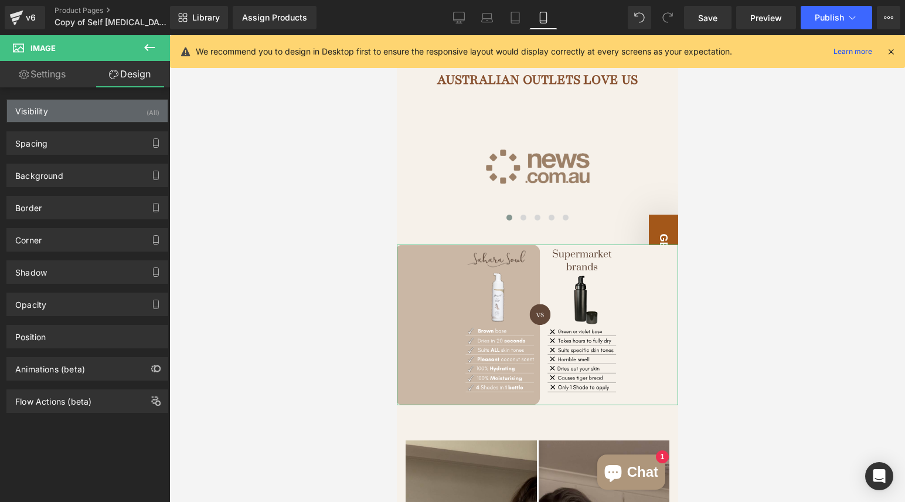
click at [98, 110] on div "Visibility (All)" at bounding box center [87, 111] width 161 height 22
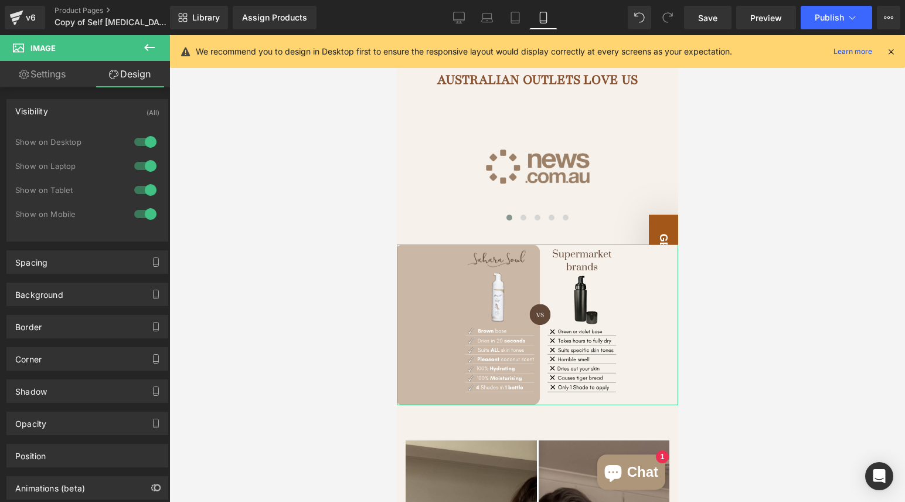
click at [146, 187] on div at bounding box center [145, 189] width 28 height 19
click at [146, 169] on div at bounding box center [145, 165] width 28 height 19
click at [144, 142] on div at bounding box center [145, 141] width 28 height 19
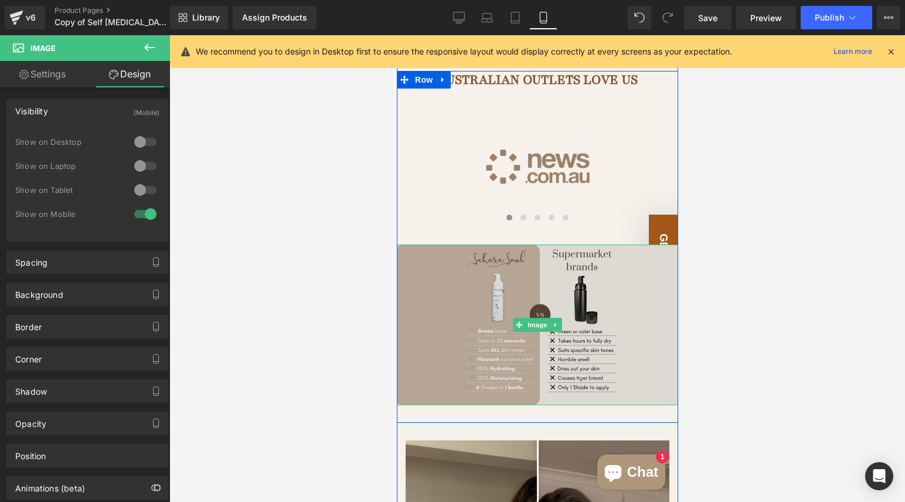
click at [538, 257] on img at bounding box center [536, 324] width 281 height 161
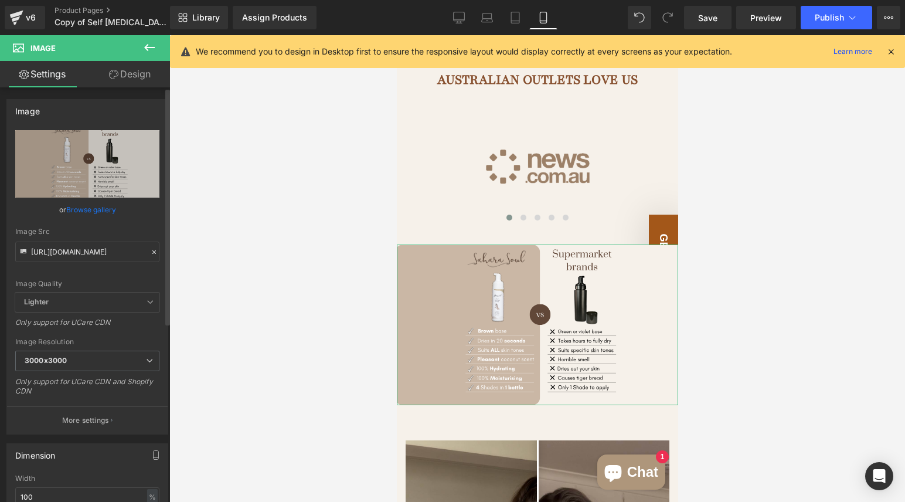
click at [110, 206] on link "Browse gallery" at bounding box center [91, 209] width 50 height 21
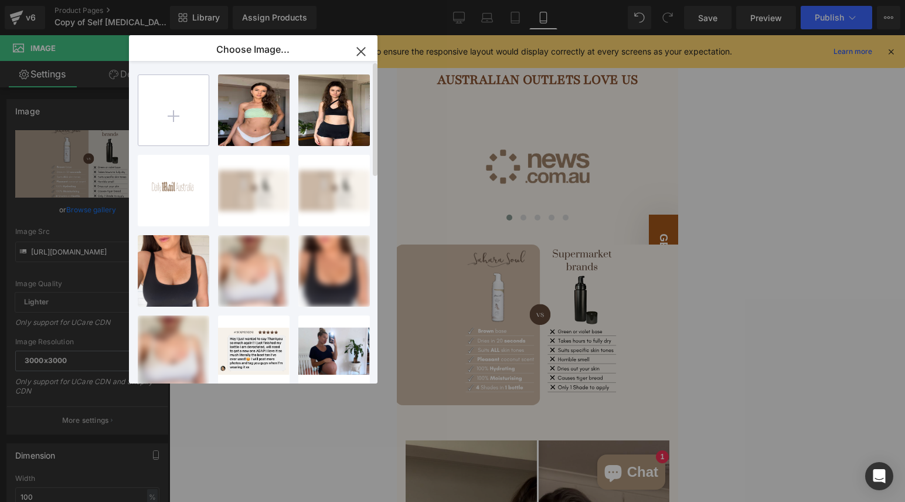
click at [189, 118] on input "file" at bounding box center [173, 110] width 70 height 70
type input "C:\fakepath\Untitled design (5).svg"
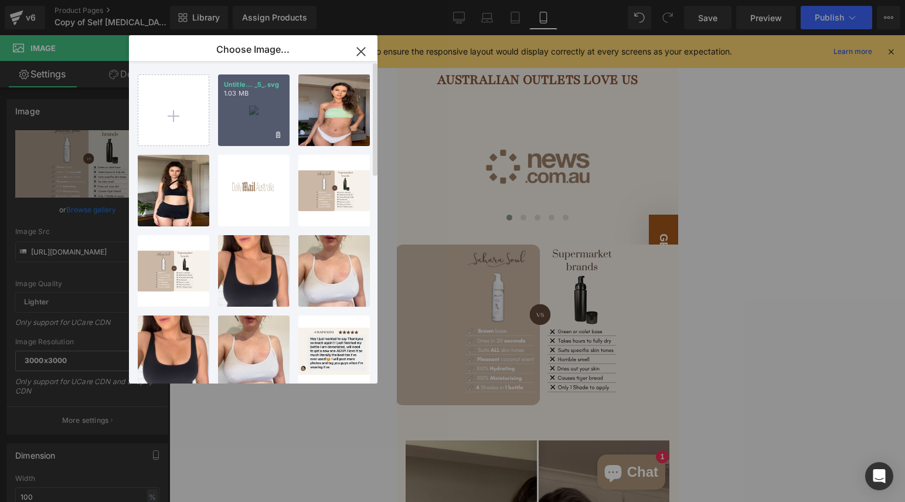
click at [255, 117] on div "Untitle... _5_.svg 1.03 MB" at bounding box center [253, 109] width 71 height 71
type input "[URL][DOMAIN_NAME]"
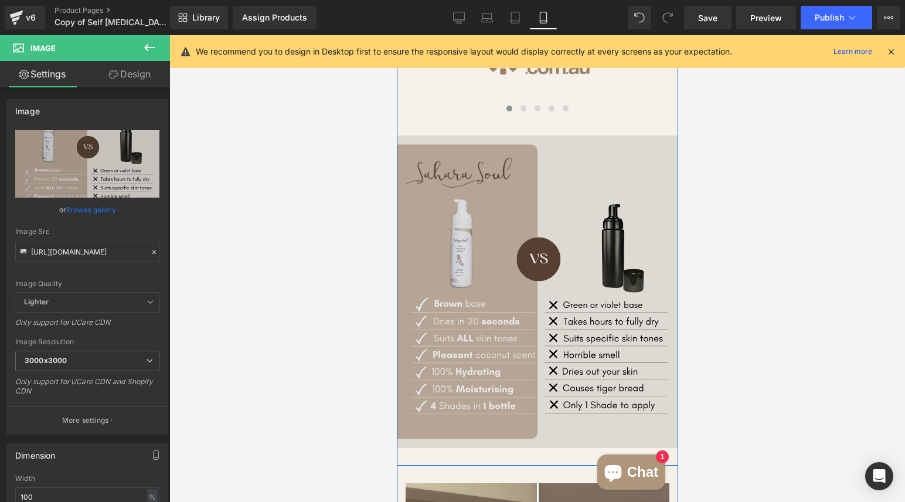
scroll to position [2808, 0]
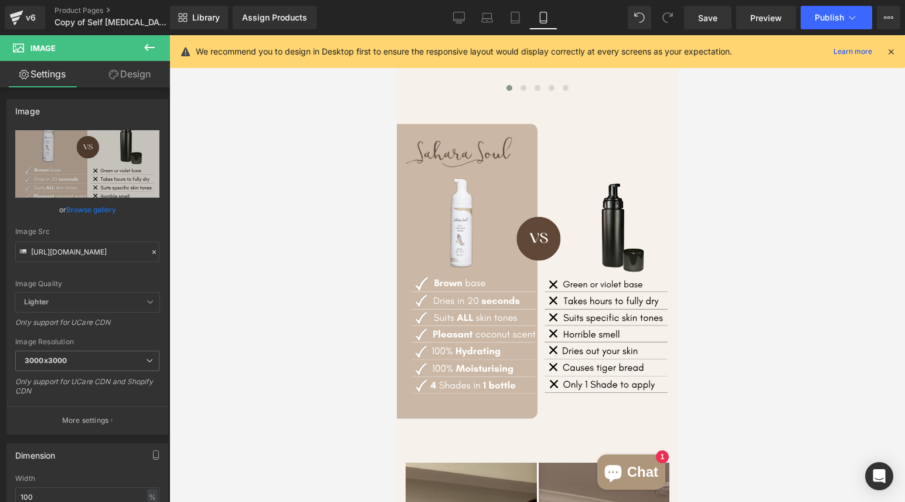
click at [770, 323] on div at bounding box center [536, 268] width 735 height 466
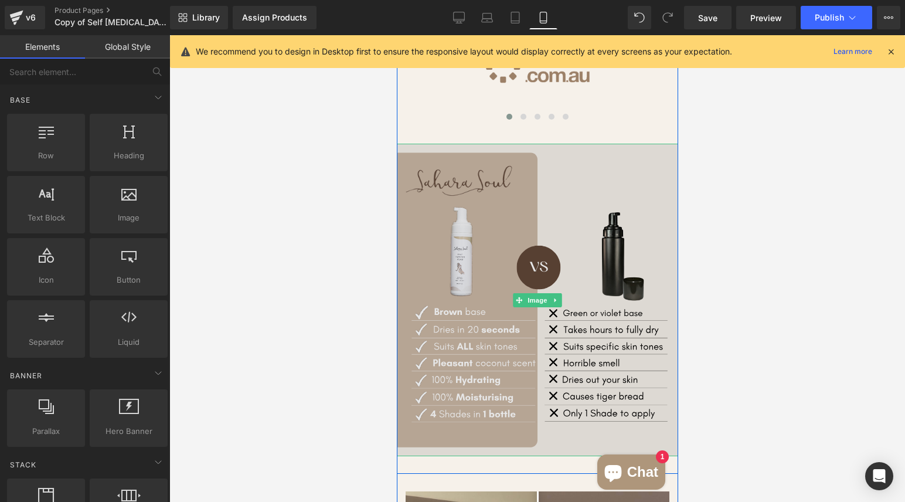
scroll to position [2720, 0]
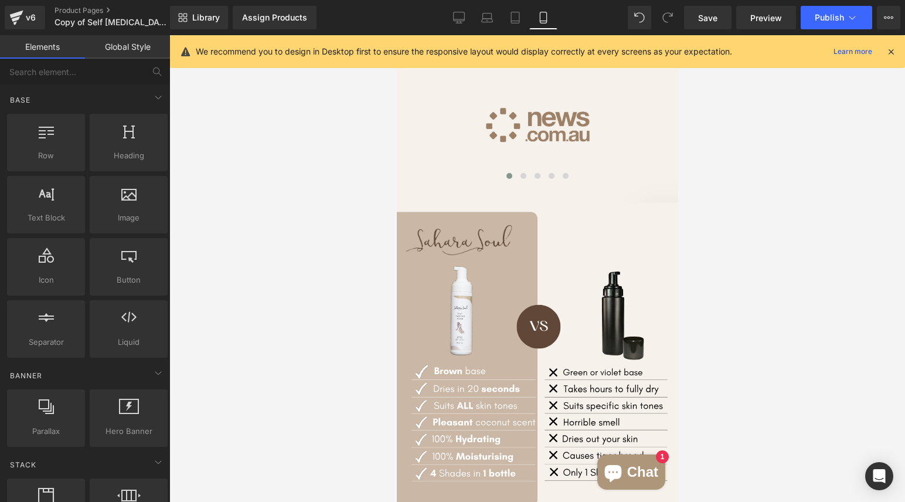
click at [796, 206] on div at bounding box center [536, 268] width 735 height 466
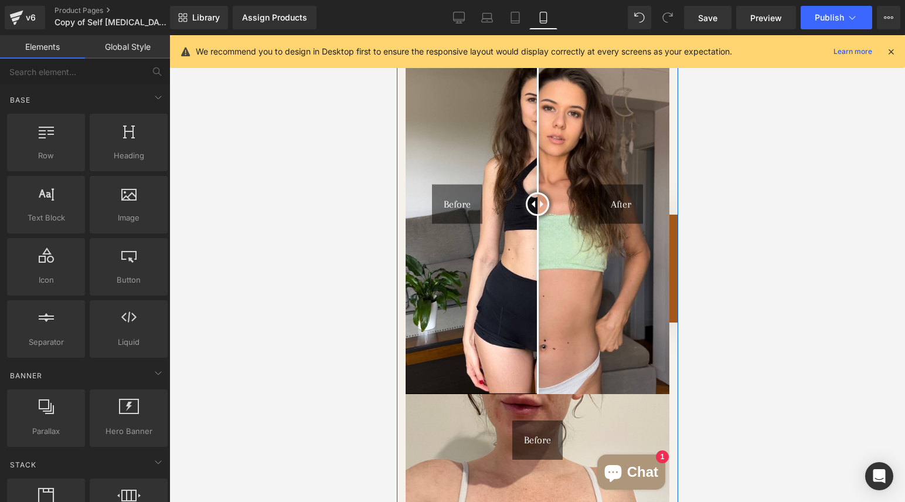
scroll to position [3258, 0]
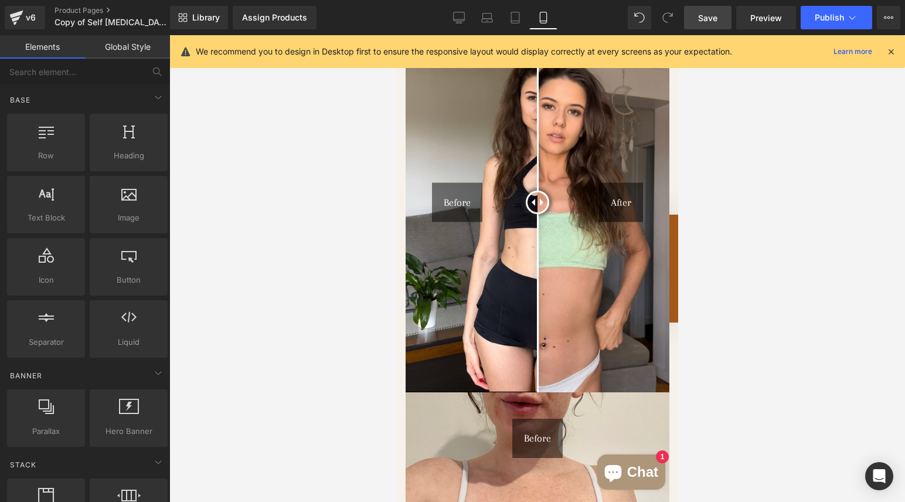
click at [712, 15] on span "Save" at bounding box center [707, 18] width 19 height 12
